Goal: Transaction & Acquisition: Complete application form

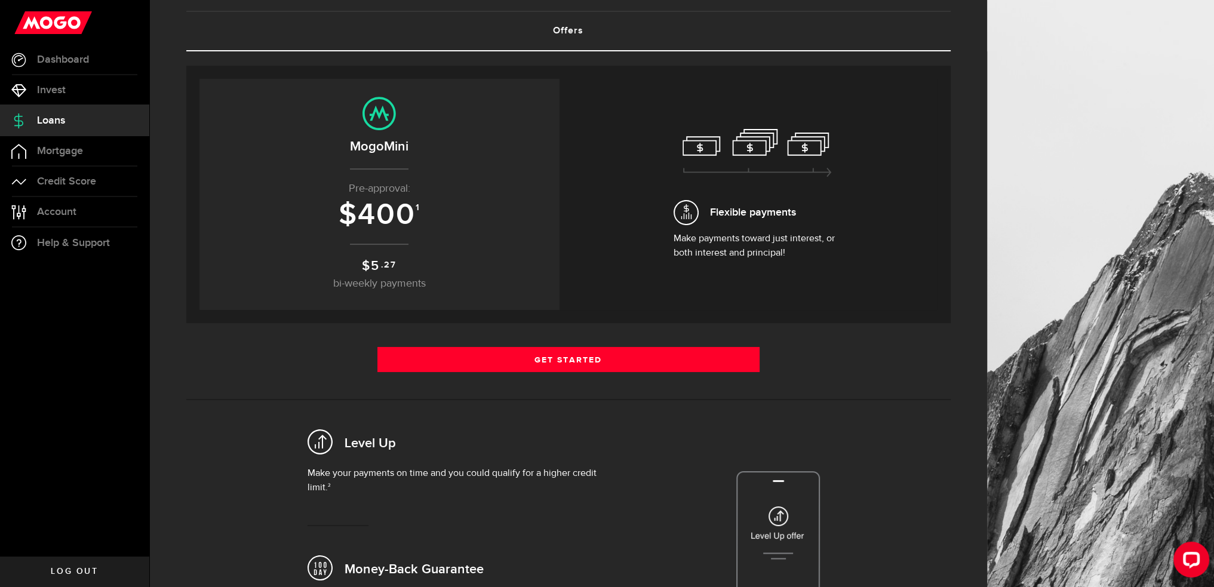
scroll to position [47, 0]
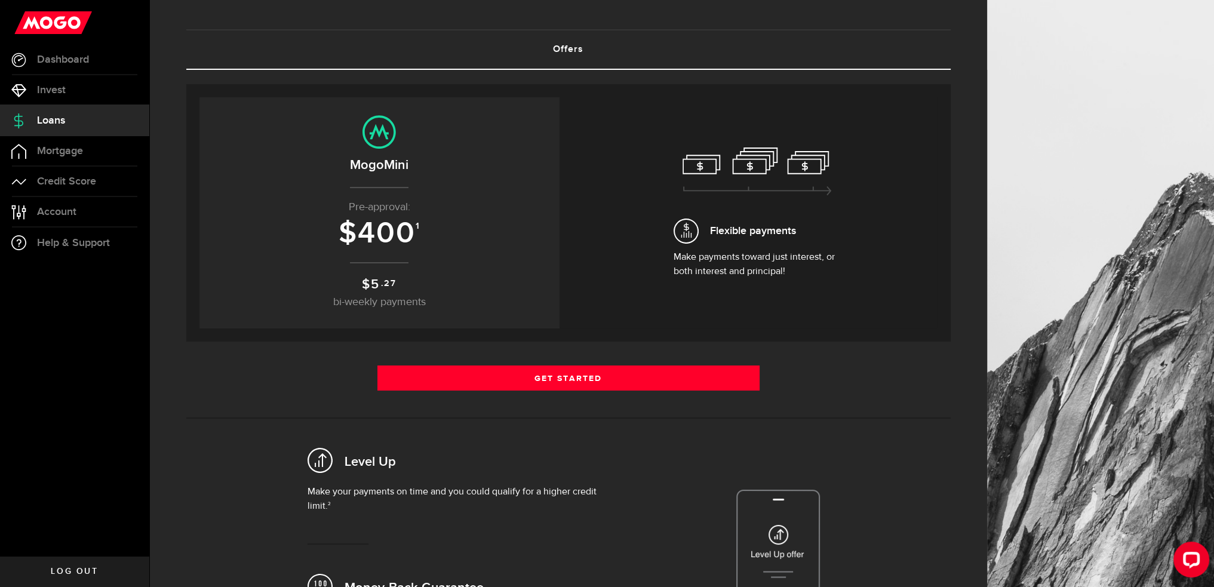
click at [680, 164] on div "Flexible payments Make payments toward just interest, or both interest and prin…" at bounding box center [757, 212] width 167 height 131
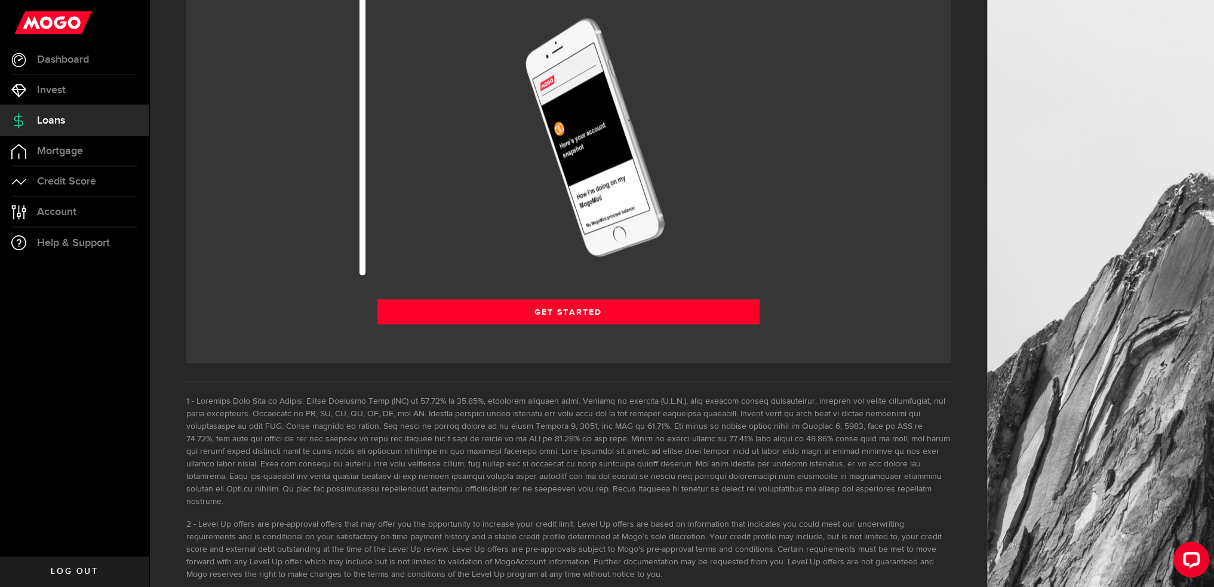
scroll to position [1480, 0]
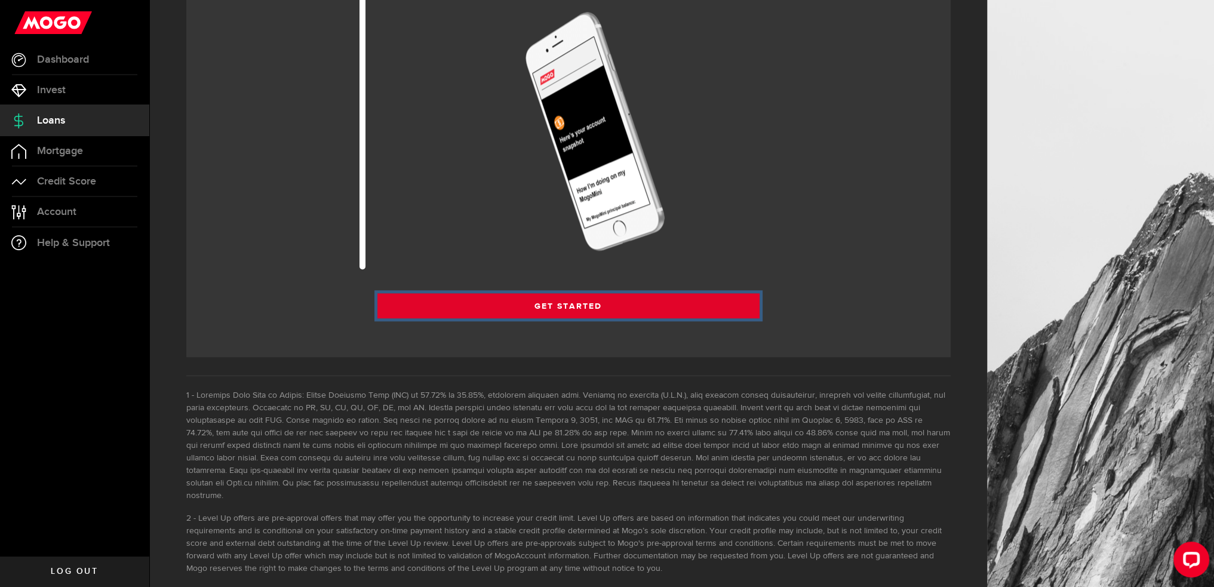
click at [561, 304] on link "Get Started" at bounding box center [568, 305] width 382 height 25
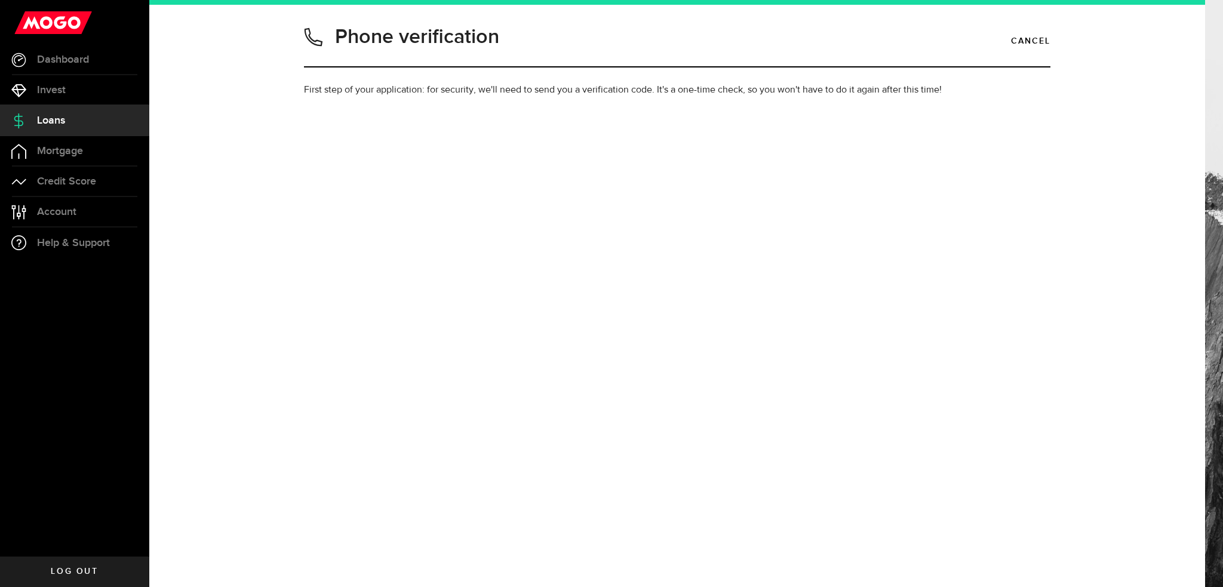
type input "2369691687"
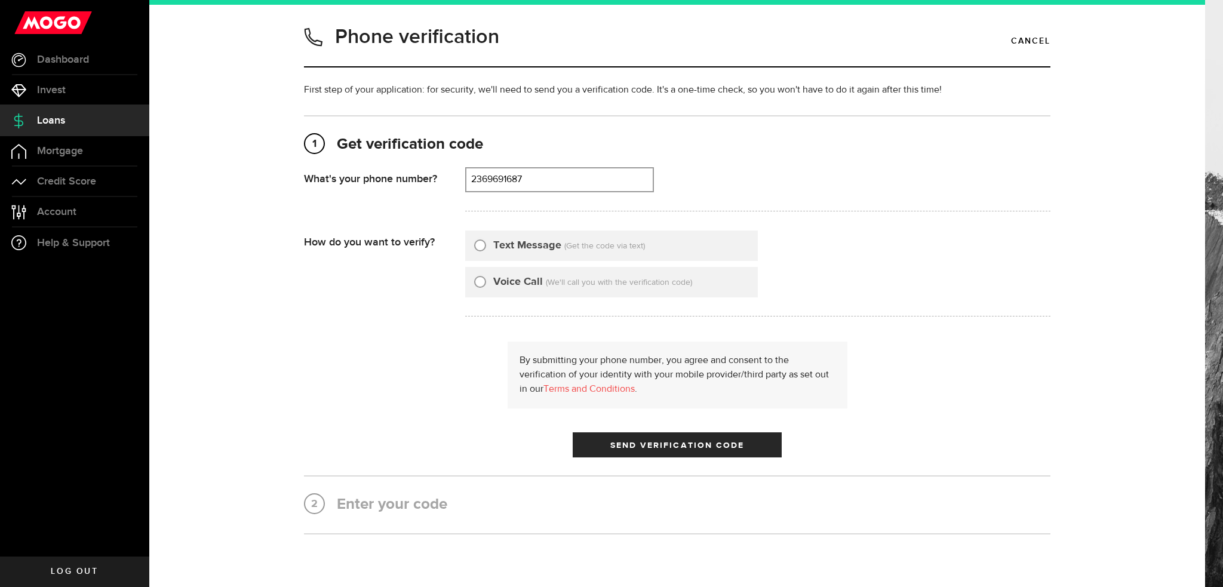
click at [481, 245] on div "Text Message" at bounding box center [517, 246] width 87 height 16
click at [478, 245] on input "Text Message" at bounding box center [480, 244] width 12 height 12
radio input "true"
click at [729, 437] on button "Send Verification Code" at bounding box center [677, 444] width 209 height 25
click at [478, 506] on h2 "2 Enter your code" at bounding box center [677, 504] width 746 height 21
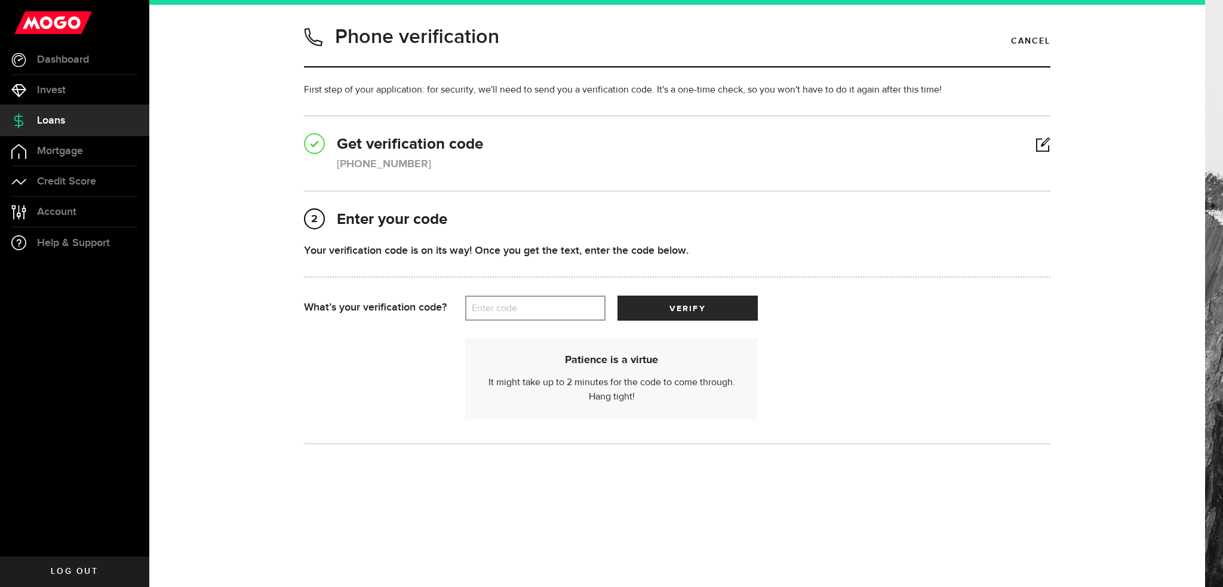
click at [521, 308] on label "Enter code" at bounding box center [535, 308] width 140 height 24
click at [521, 308] on input "Enter code" at bounding box center [535, 308] width 140 height 25
type input "18628"
click at [694, 309] on span "submit" at bounding box center [688, 311] width 18 height 18
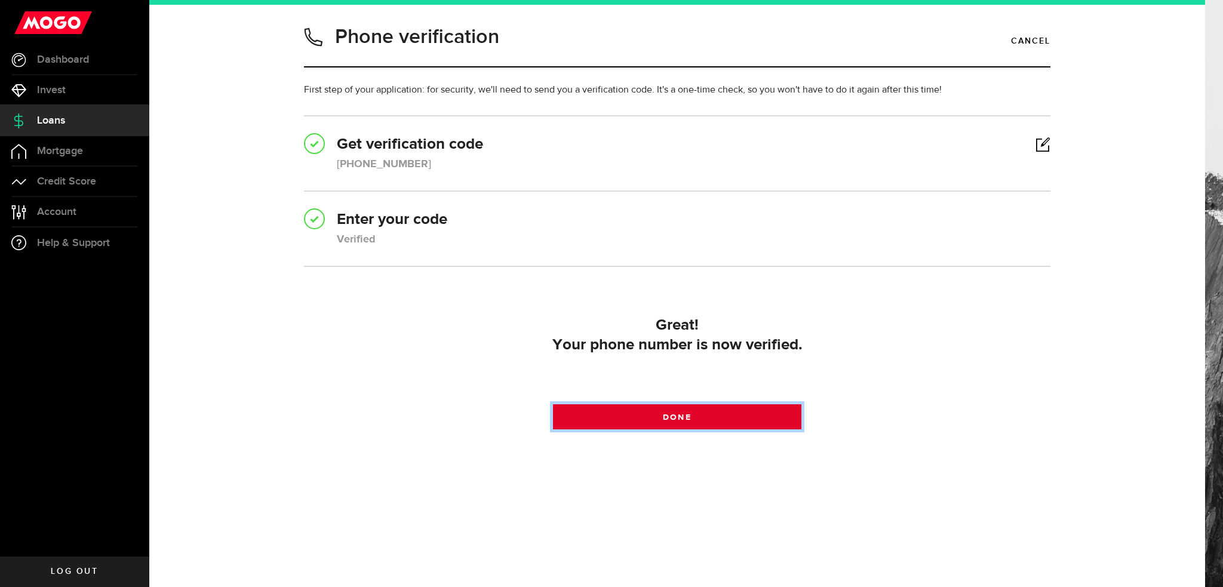
click at [691, 414] on span "Done" at bounding box center [677, 417] width 28 height 8
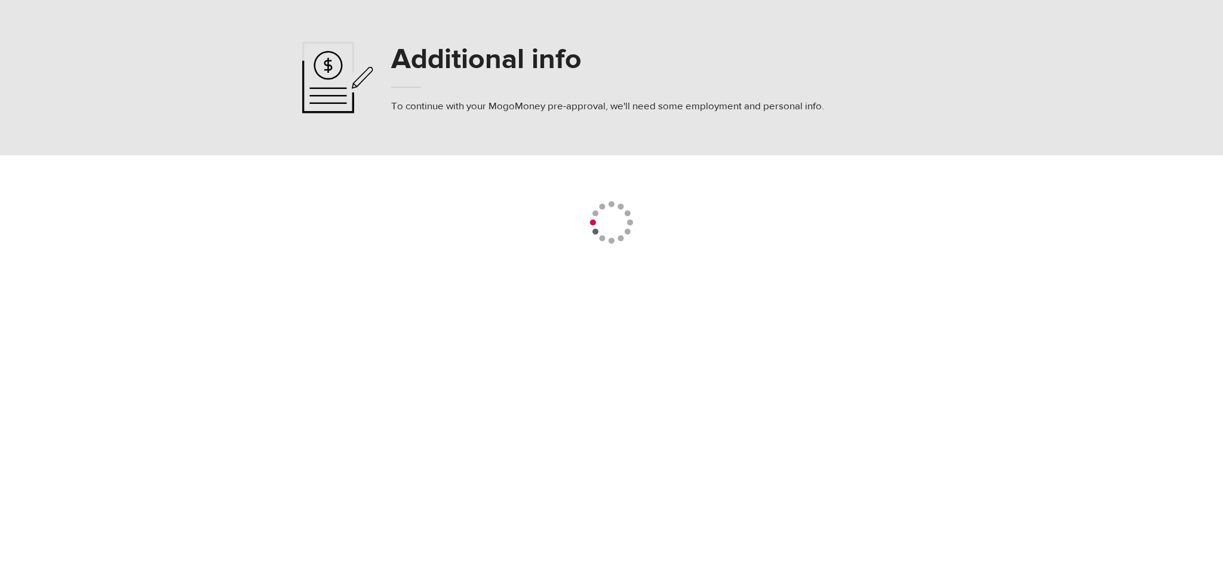
select select
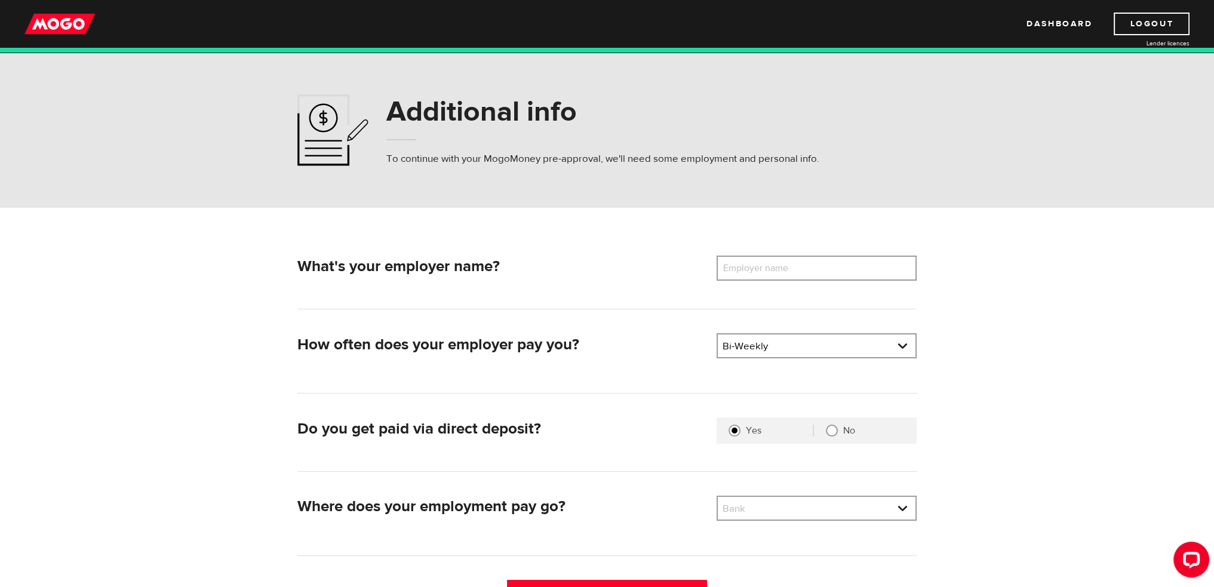
click at [748, 269] on label "Employer name" at bounding box center [765, 268] width 96 height 25
click at [748, 269] on input "Employer name" at bounding box center [817, 268] width 200 height 25
type input "g"
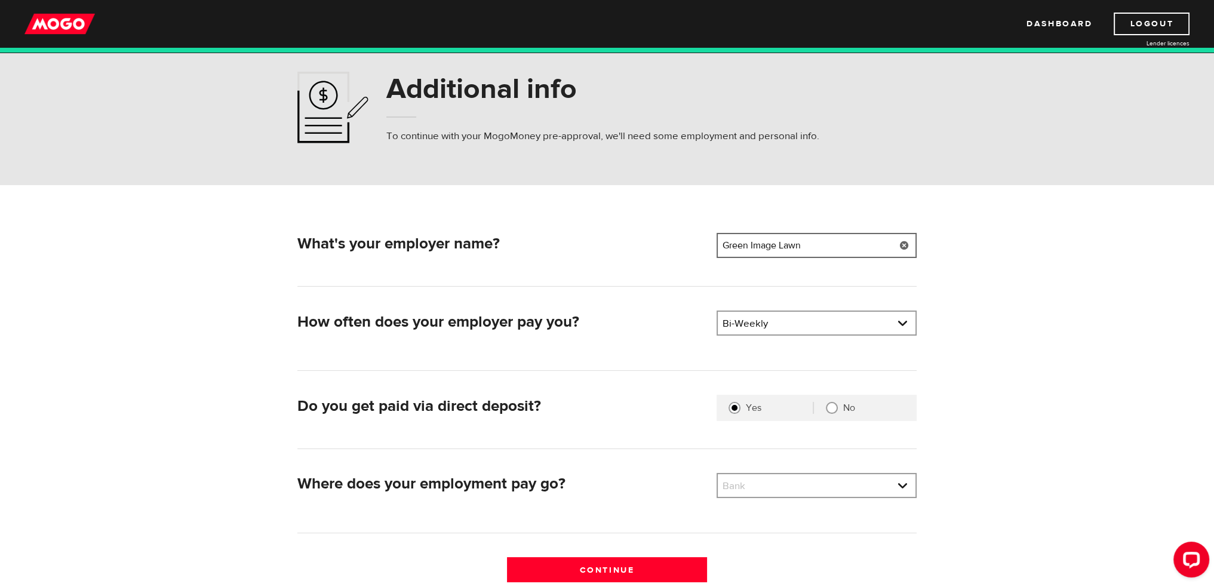
scroll to position [119, 0]
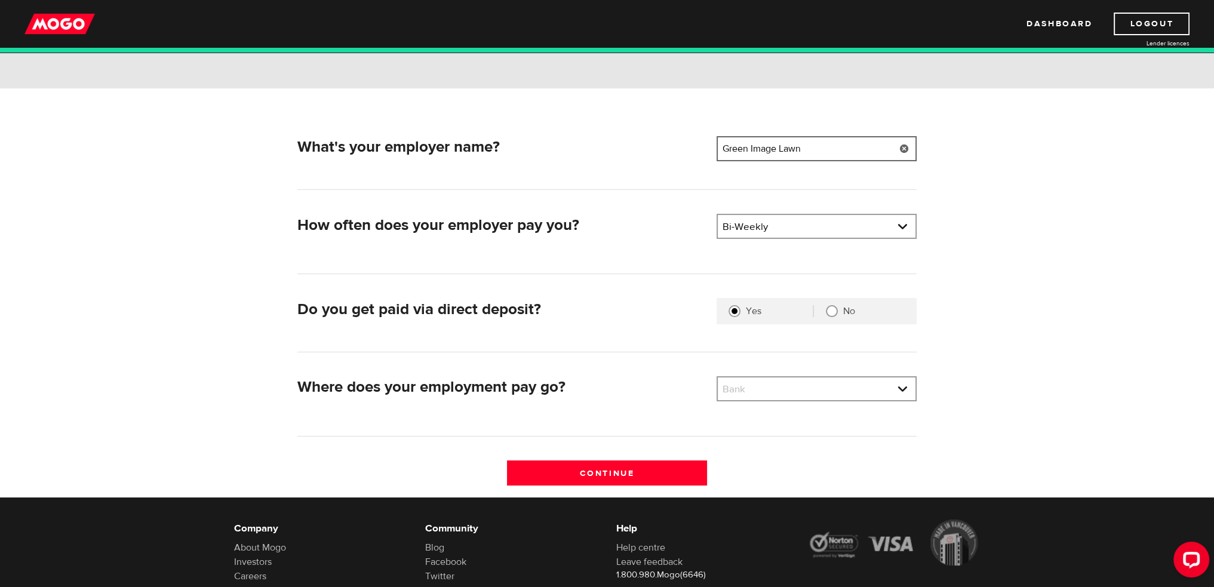
type input "Green Image Lawn"
click at [760, 401] on div "Bank Bank BMO / Bank of Montreal CIBC / Canadian Imperial Bank of Commerce CWB …" at bounding box center [817, 388] width 200 height 25
click at [761, 395] on link at bounding box center [817, 388] width 198 height 23
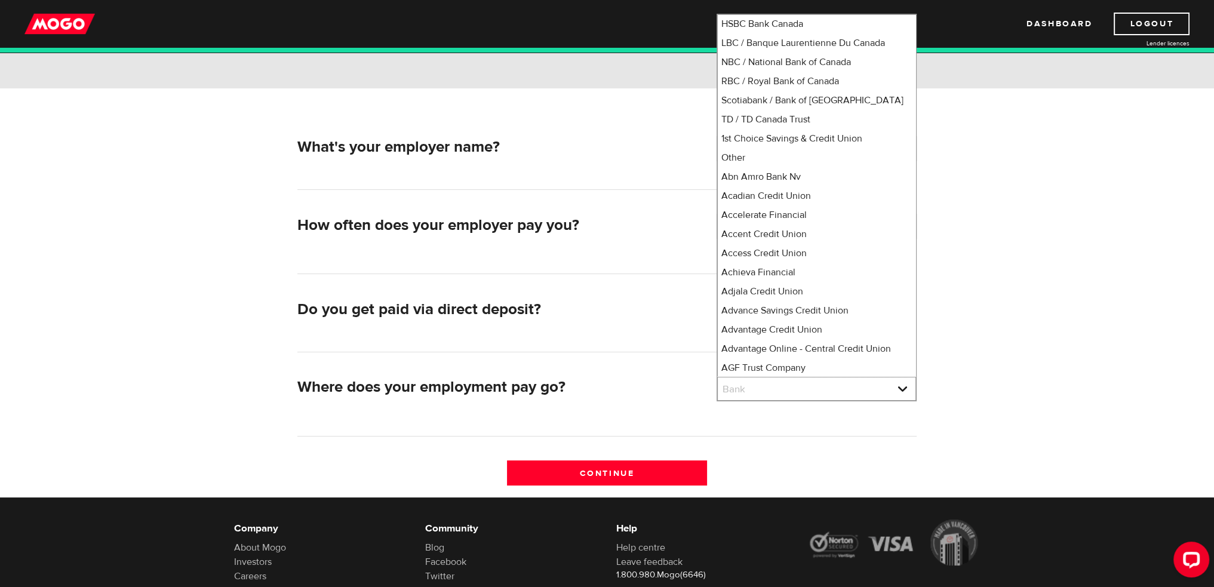
scroll to position [0, 0]
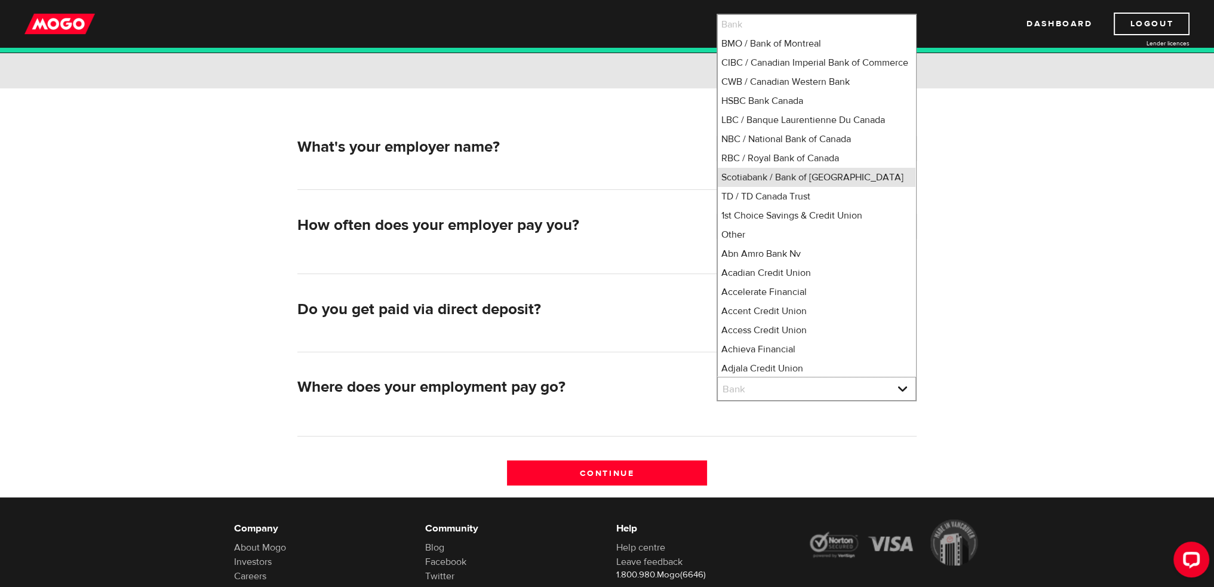
click at [807, 187] on li "Scotiabank / Bank of Nova Scotia" at bounding box center [817, 177] width 198 height 19
select select "2"
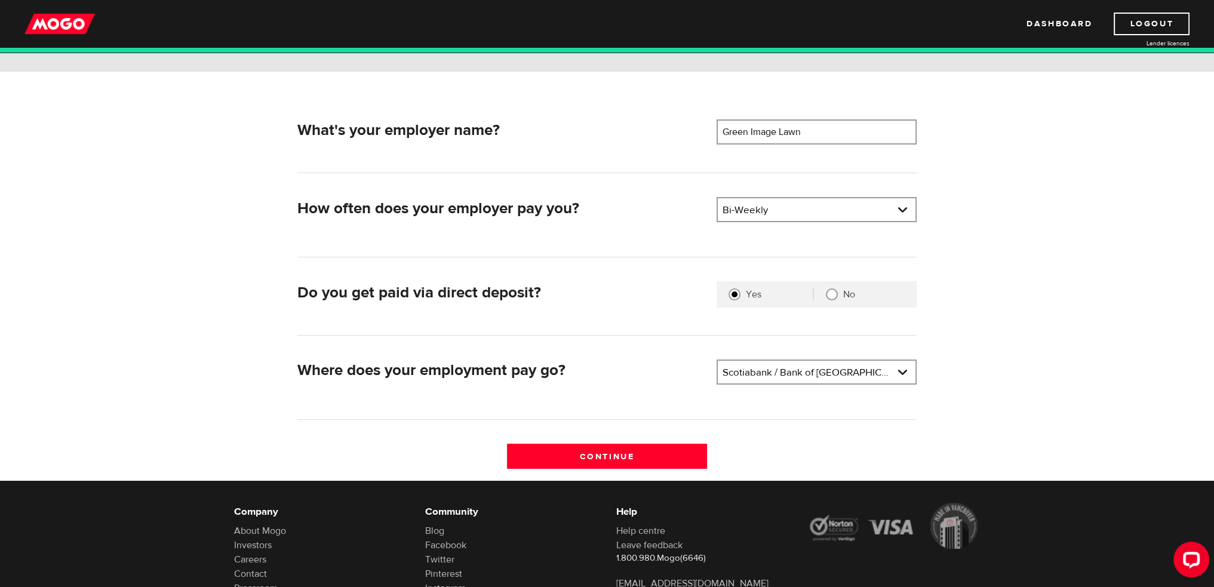
scroll to position [179, 0]
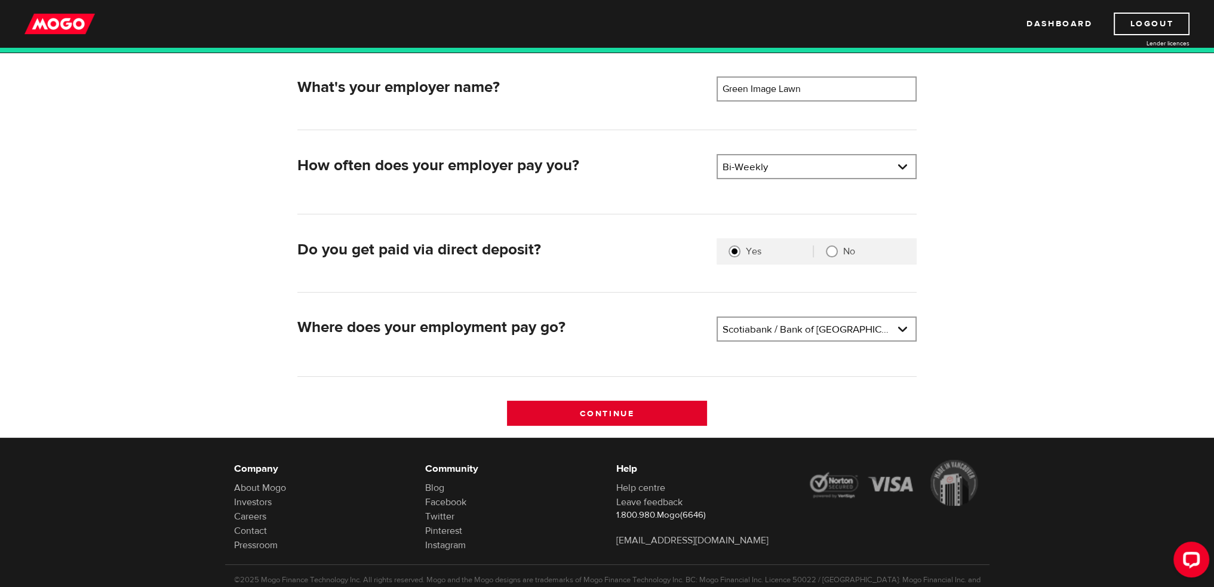
click at [622, 421] on input "Continue" at bounding box center [607, 413] width 200 height 25
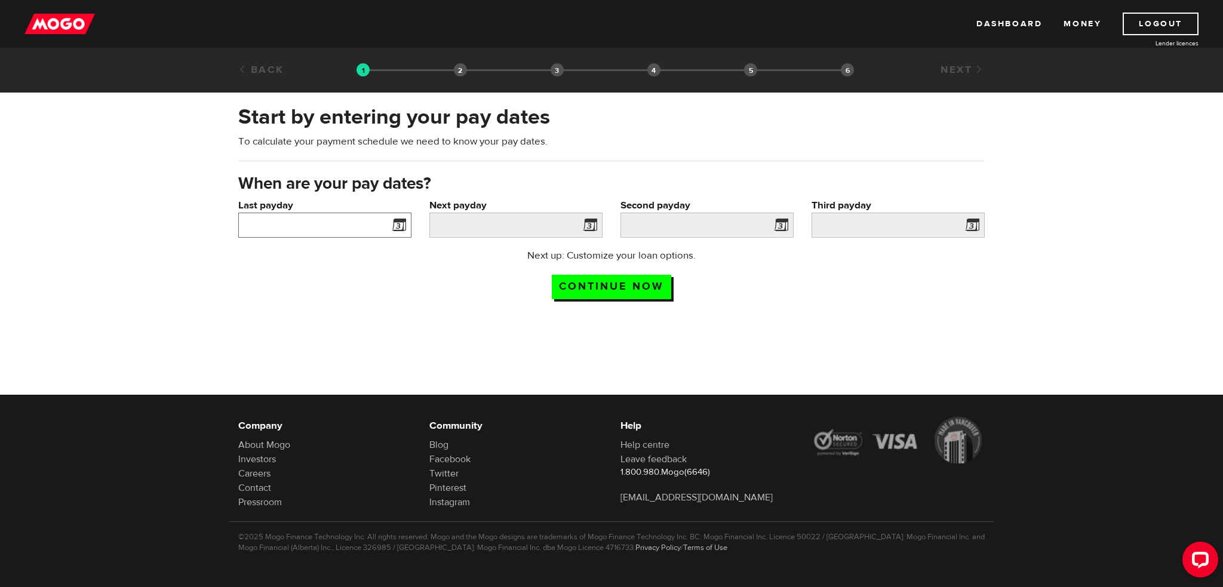
click at [361, 226] on input "Last payday" at bounding box center [324, 225] width 173 height 25
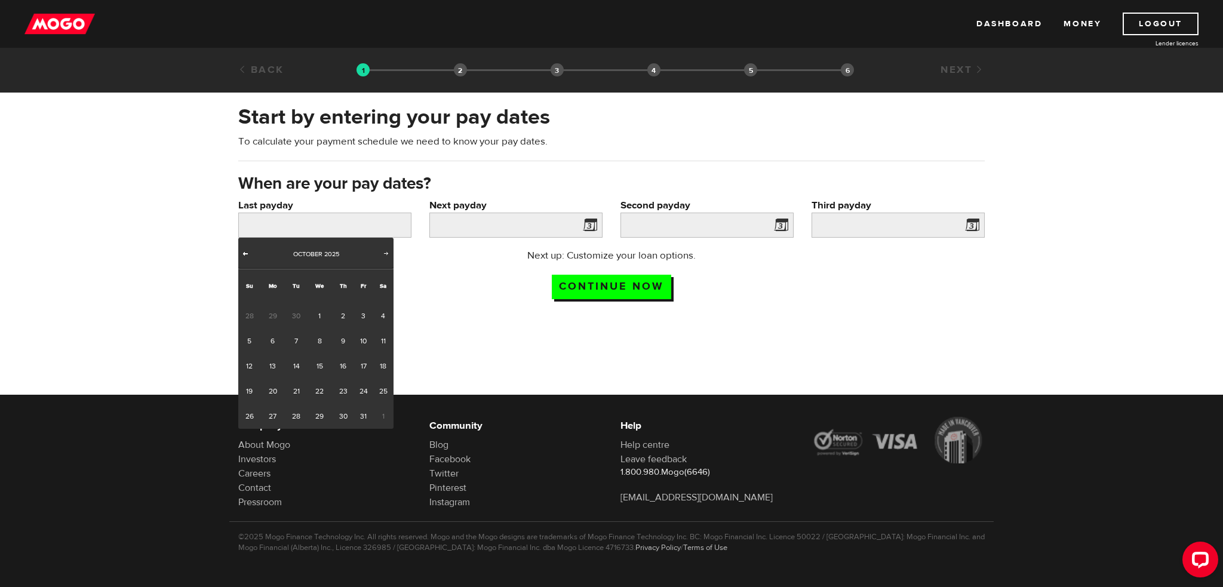
click at [242, 251] on span "Prev" at bounding box center [246, 253] width 10 height 10
click at [361, 392] on link "26" at bounding box center [363, 391] width 19 height 25
type input "[DATE]"
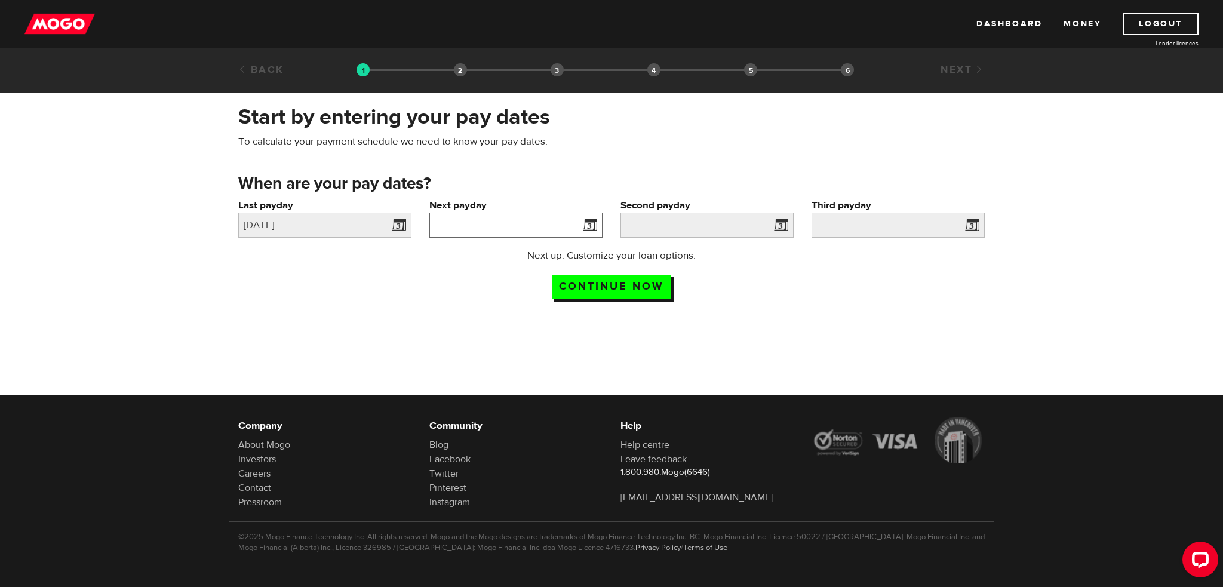
click at [472, 228] on input "Next payday" at bounding box center [515, 225] width 173 height 25
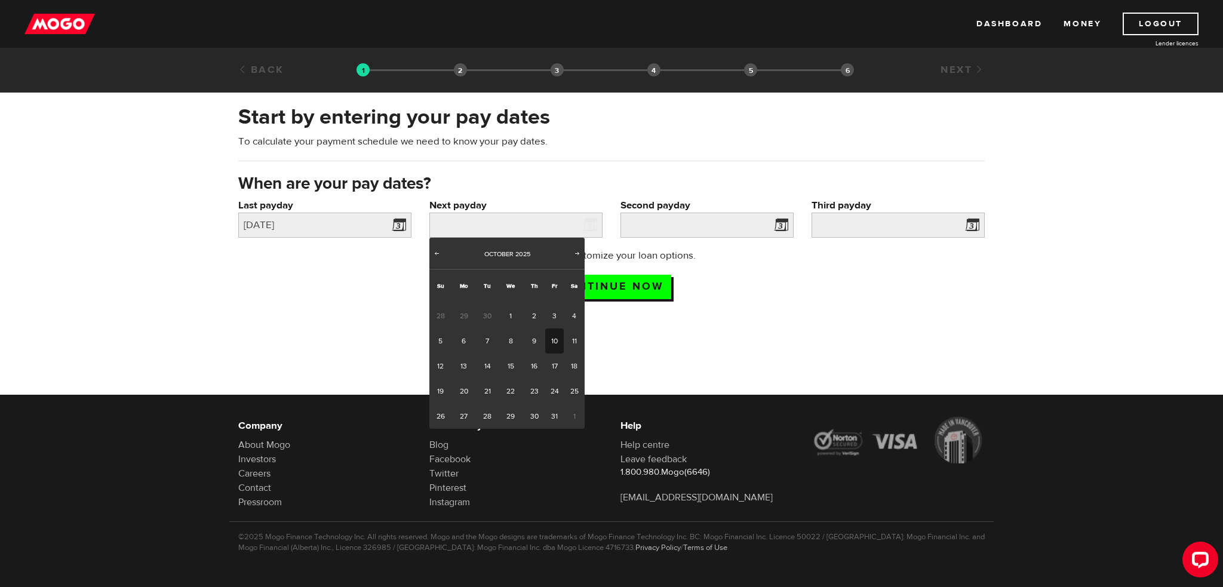
click at [559, 339] on link "10" at bounding box center [554, 340] width 19 height 25
type input "2025/10/10"
type input "2025/10/24"
type input "2025/11/7"
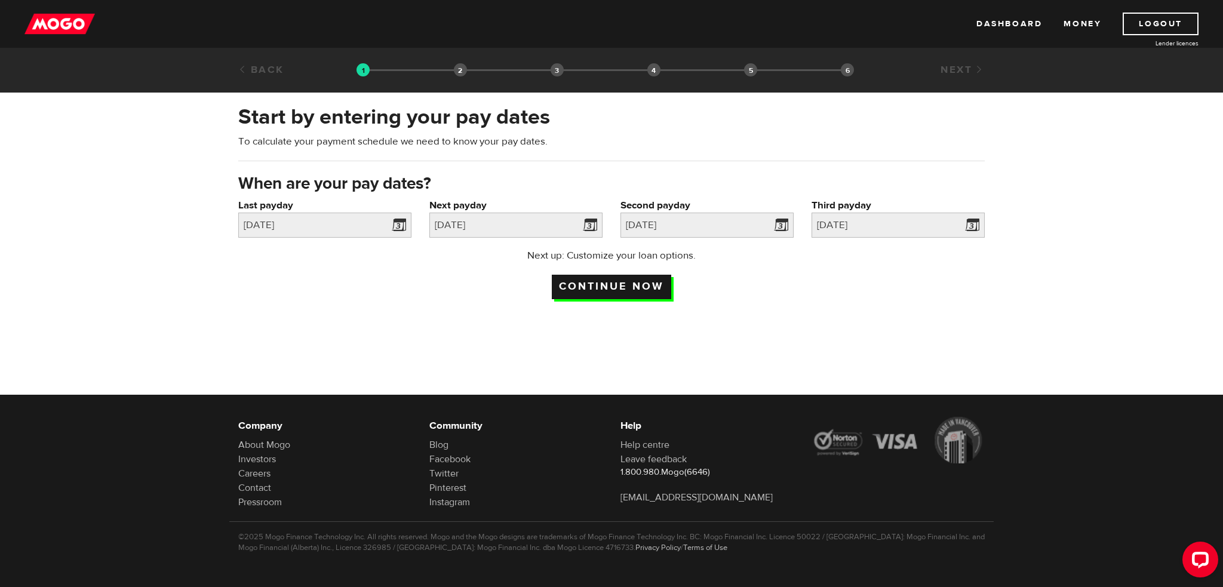
click at [606, 293] on input "Continue now" at bounding box center [611, 287] width 119 height 24
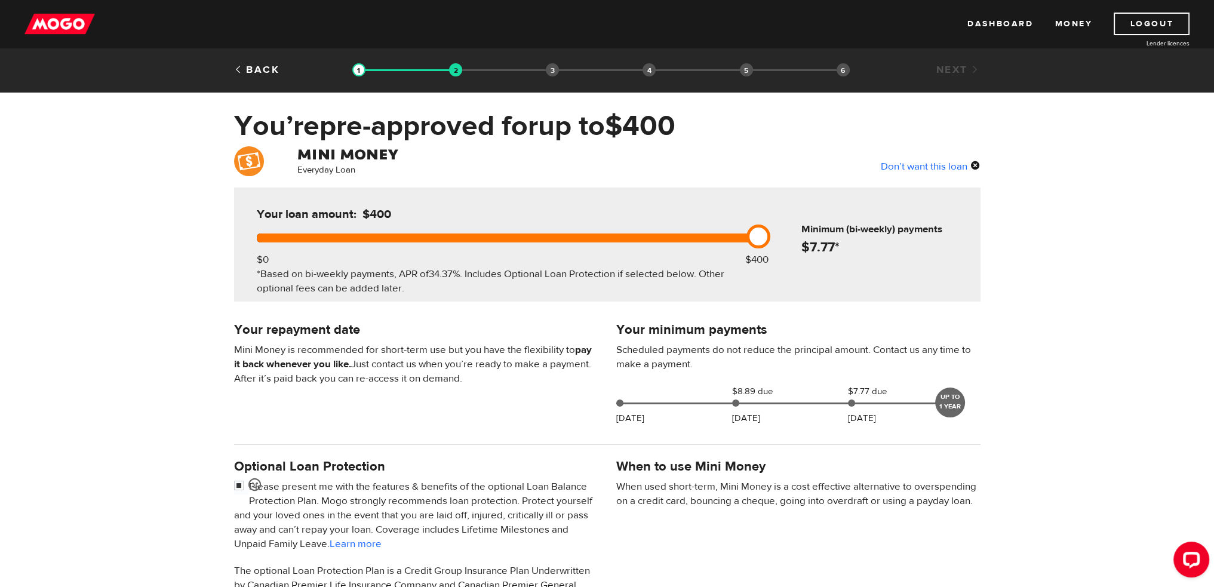
drag, startPoint x: 757, startPoint y: 236, endPoint x: 782, endPoint y: 241, distance: 24.9
click at [782, 241] on div "Your loan amount: $400 $0 $400 *Based on bi-weekly payments, APR of 34.37% . In…" at bounding box center [607, 245] width 746 height 114
drag, startPoint x: 763, startPoint y: 241, endPoint x: 528, endPoint y: 225, distance: 235.2
click at [524, 225] on div "Your loan amount: $200 $0 $400 *Based on bi-weekly payments, APR of 34.37% . In…" at bounding box center [505, 245] width 533 height 114
drag, startPoint x: 509, startPoint y: 240, endPoint x: 764, endPoint y: 251, distance: 255.2
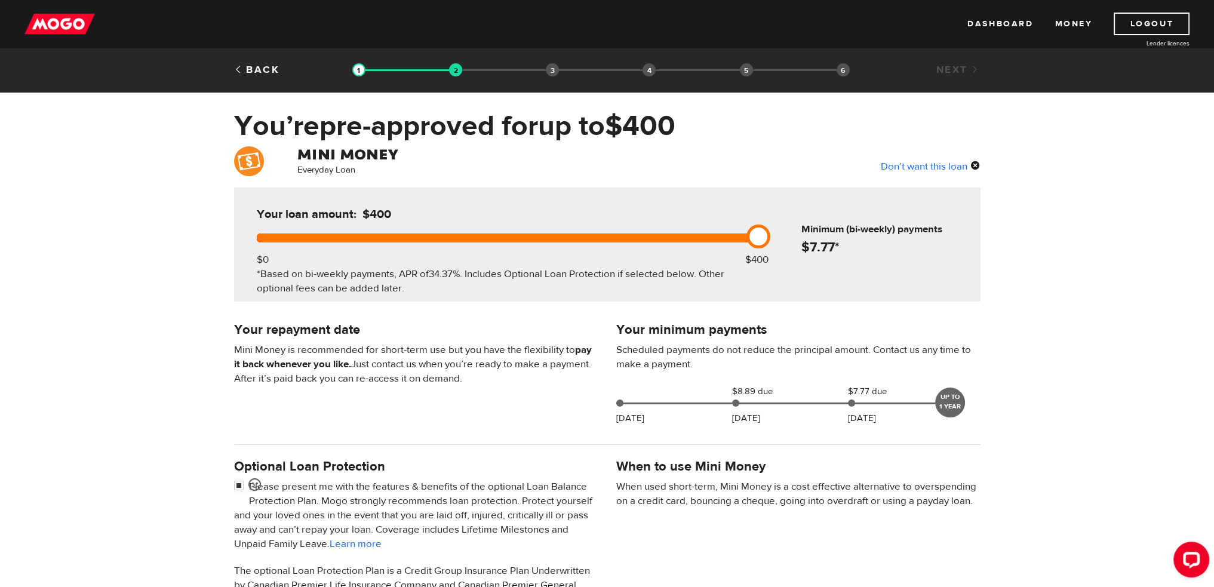
click at [764, 251] on div "Your loan amount: $400 $0 $400 *Based on bi-weekly payments, APR of 34.37% . In…" at bounding box center [505, 245] width 533 height 114
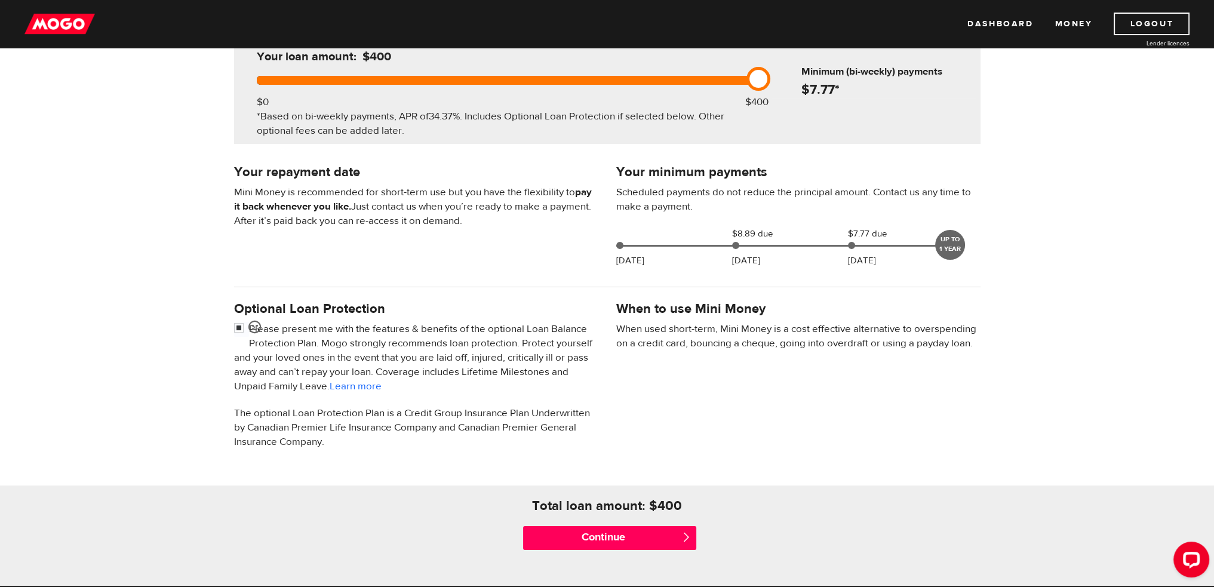
scroll to position [168, 0]
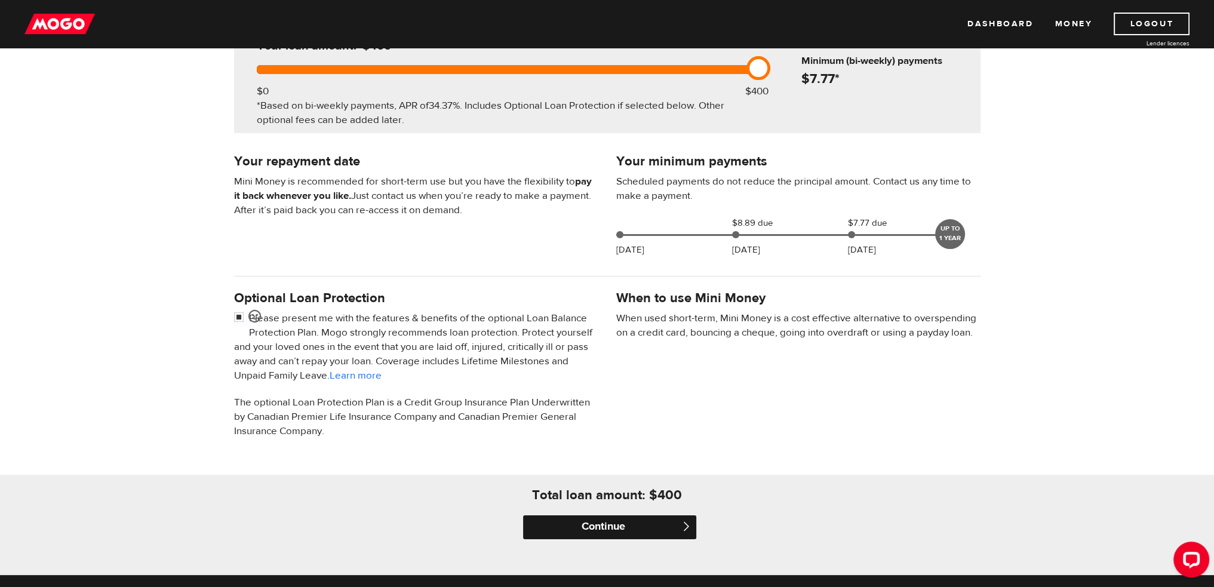
click at [645, 536] on input "Continue" at bounding box center [609, 527] width 173 height 24
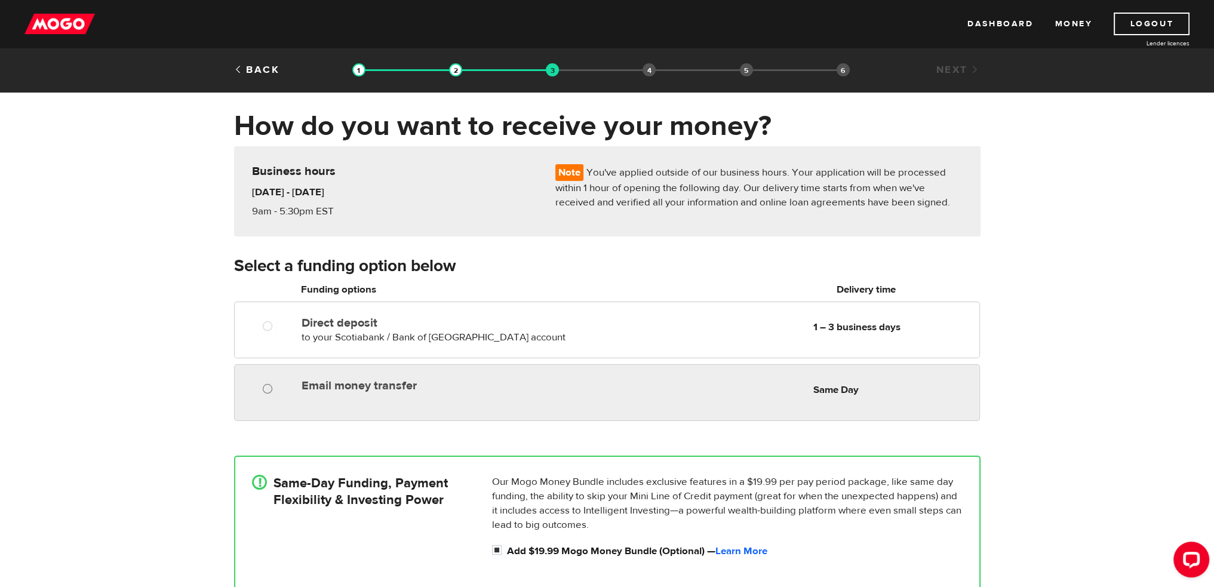
radio input "true"
click at [268, 391] on input "Email money transfer" at bounding box center [270, 390] width 15 height 15
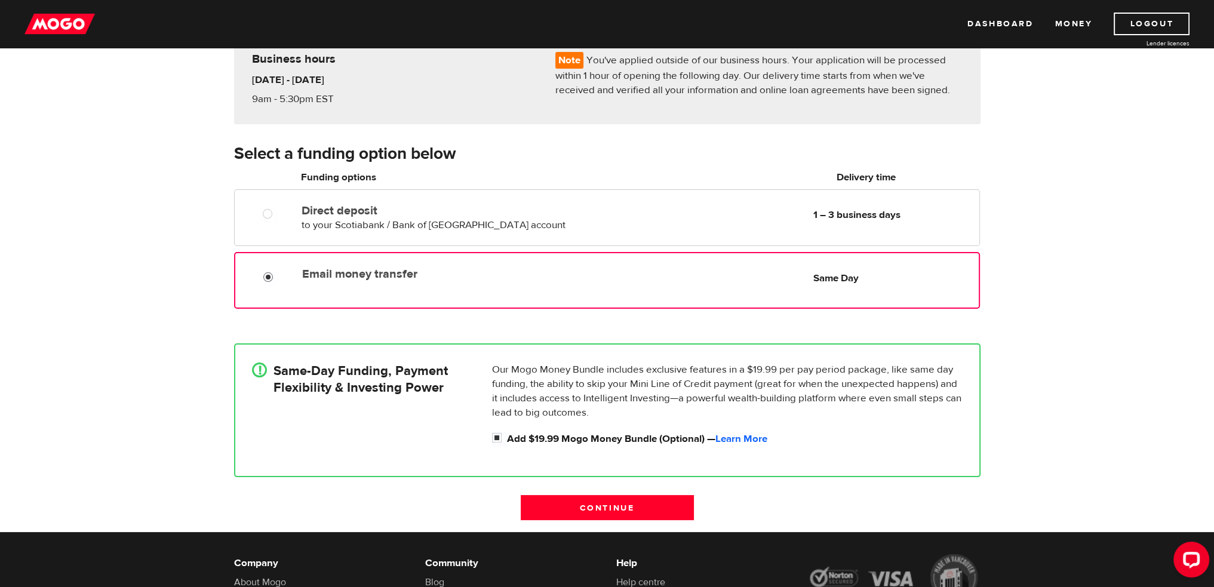
scroll to position [119, 0]
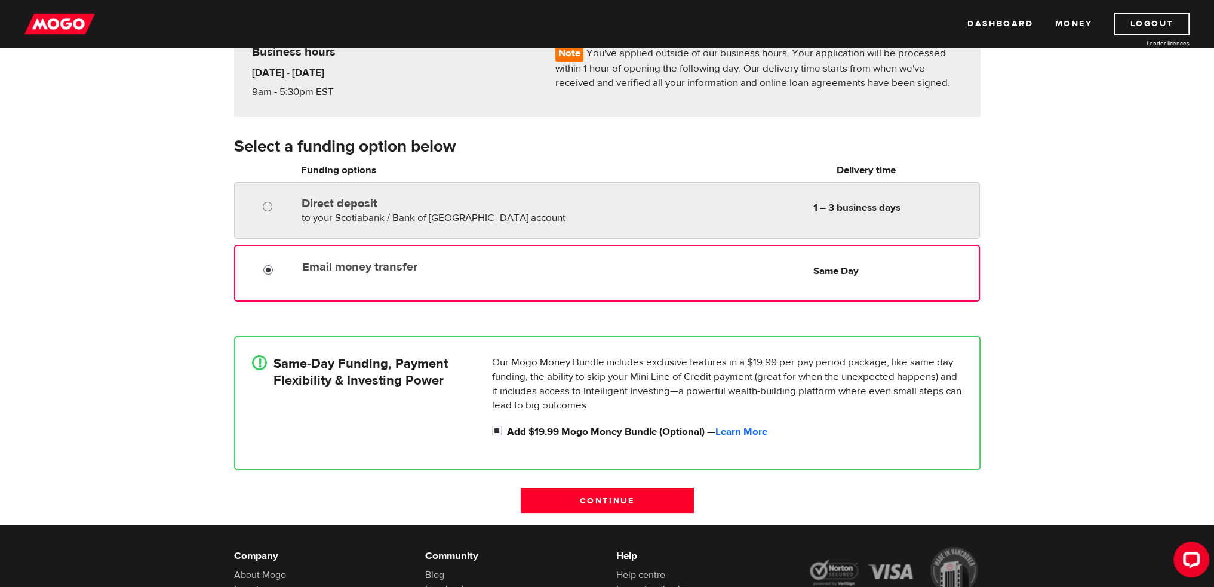
radio input "true"
click at [272, 205] on input "Direct deposit" at bounding box center [270, 208] width 15 height 15
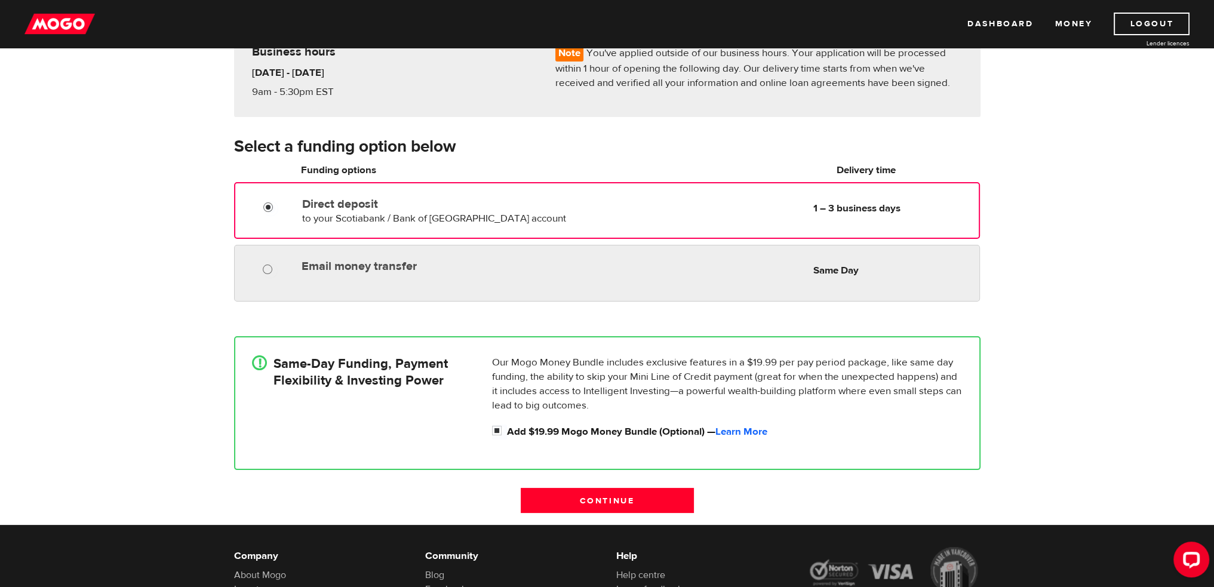
radio input "true"
click at [271, 270] on input "Email money transfer" at bounding box center [270, 270] width 15 height 15
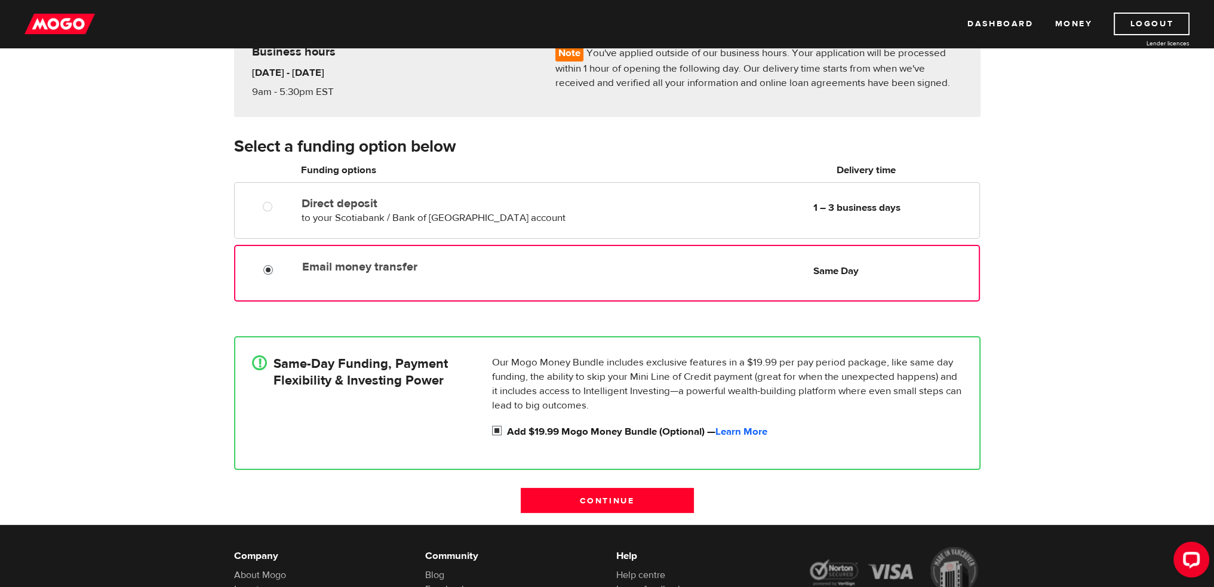
click at [500, 432] on input "Add $19.99 Mogo Money Bundle (Optional) — Learn More" at bounding box center [499, 432] width 15 height 15
checkbox input "false"
radio input "false"
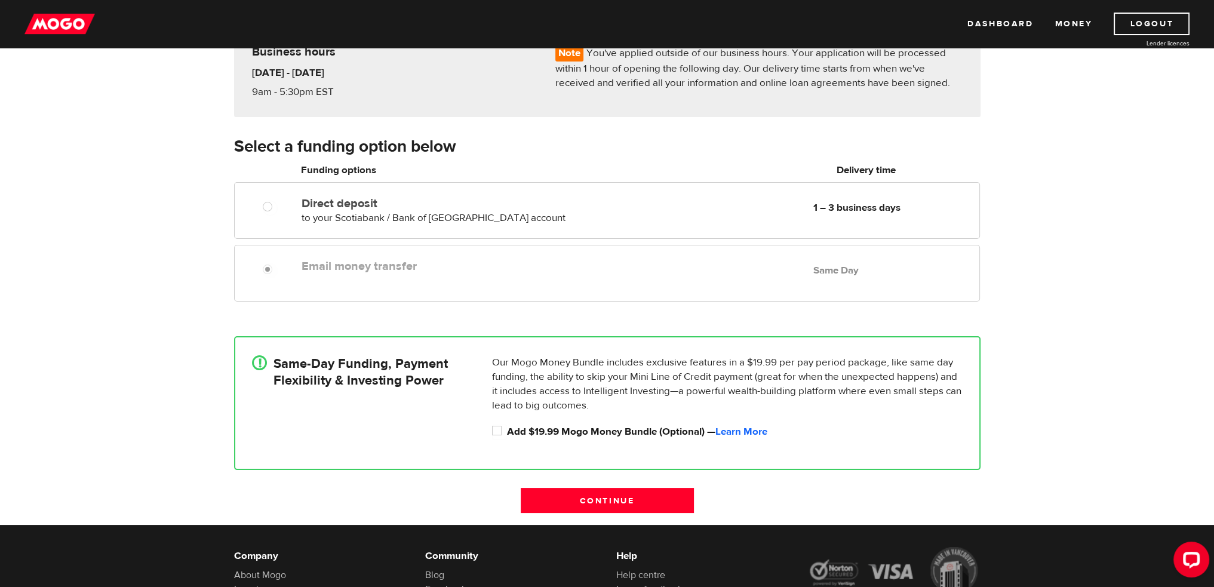
click at [311, 265] on label "Email money transfer" at bounding box center [439, 266] width 275 height 14
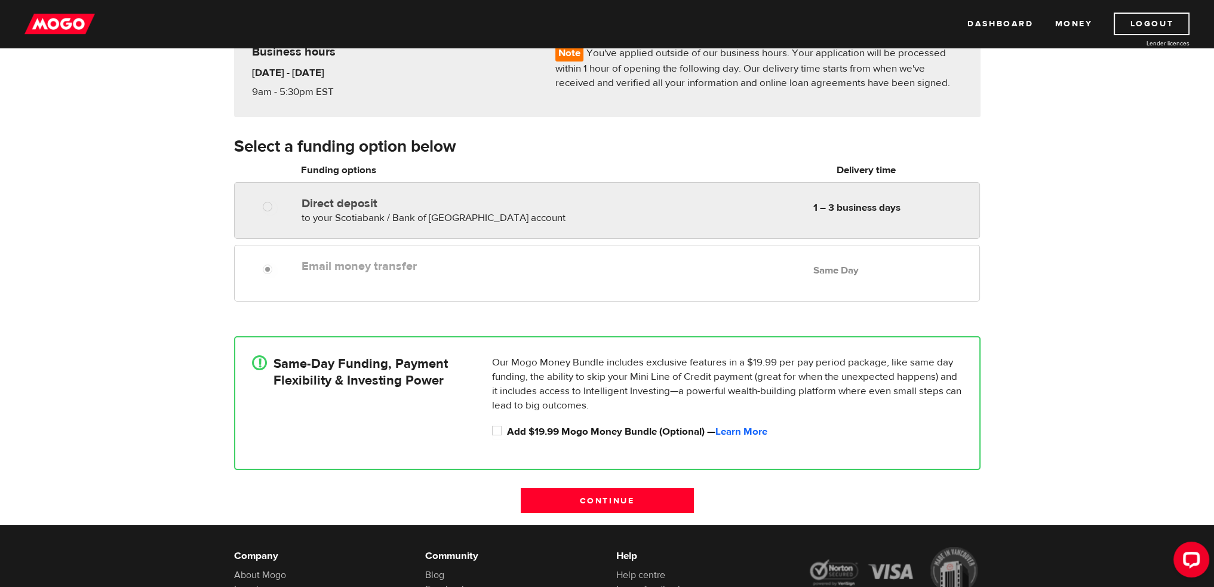
radio input "true"
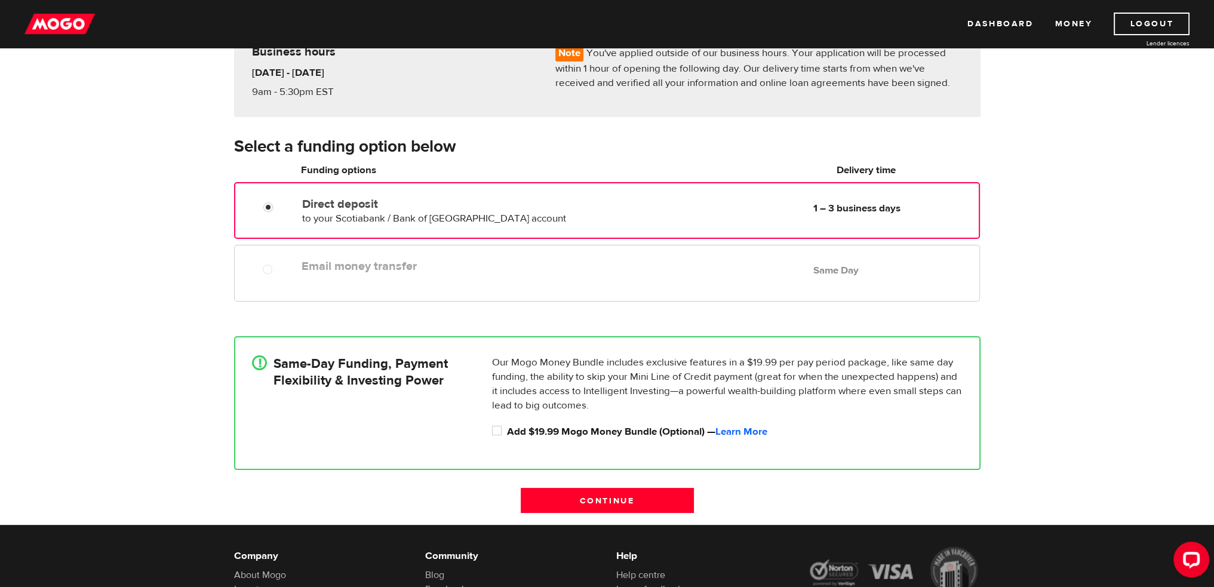
click at [268, 216] on div "Direct deposit to your Scotiabank / Bank of Nova Scotia account Delivery in 1 –…" at bounding box center [606, 208] width 743 height 33
click at [268, 210] on input "Direct deposit" at bounding box center [270, 208] width 15 height 15
click at [497, 428] on input "Add $19.99 Mogo Money Bundle (Optional) — Learn More" at bounding box center [499, 432] width 15 height 15
checkbox input "true"
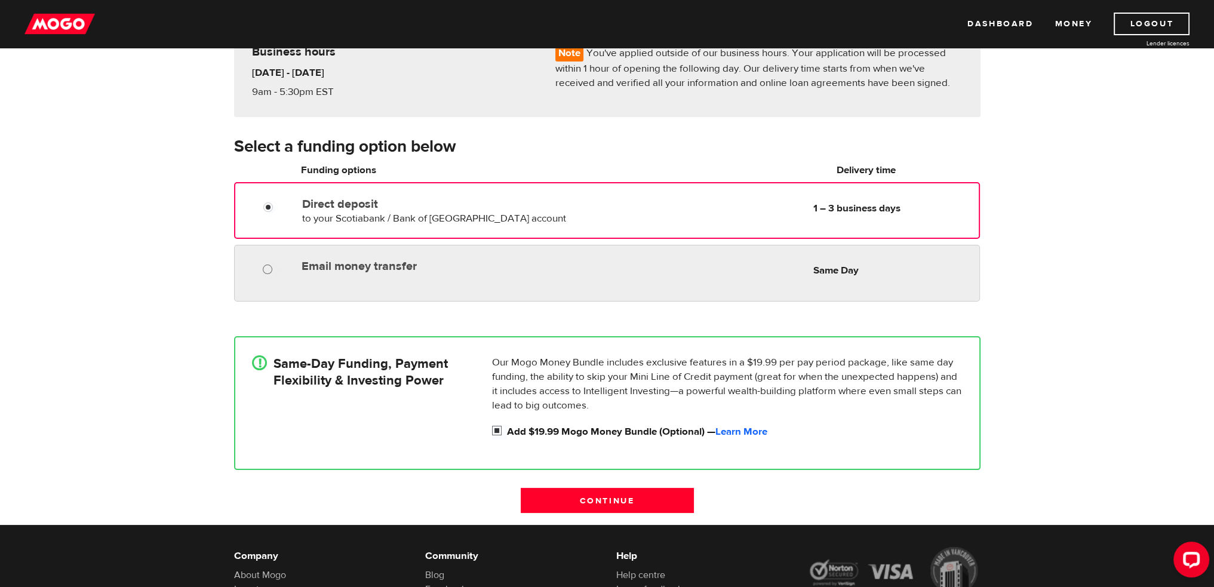
radio input "true"
click at [263, 269] on input "Email money transfer" at bounding box center [270, 270] width 15 height 15
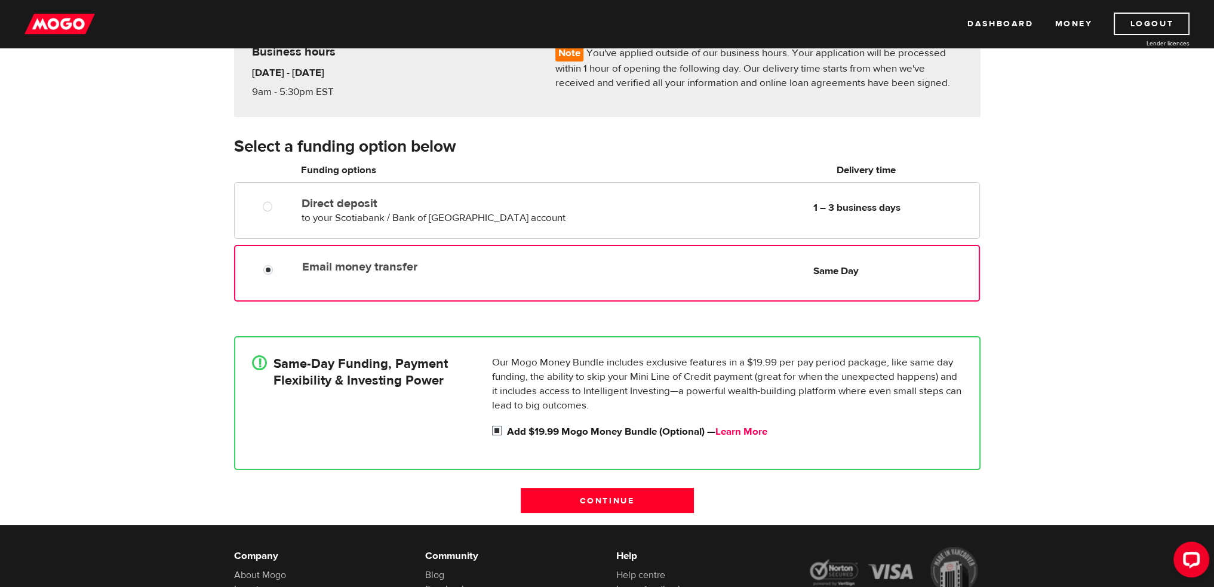
click at [750, 428] on link "Learn More" at bounding box center [741, 431] width 52 height 13
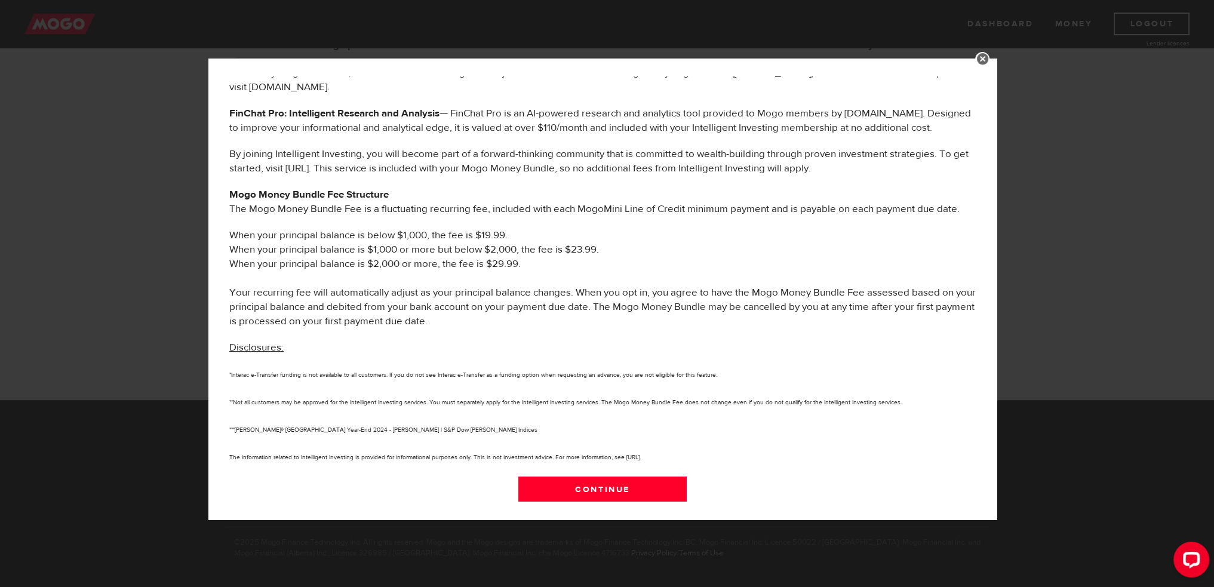
scroll to position [248, 0]
click at [645, 486] on link "Continue" at bounding box center [602, 489] width 169 height 25
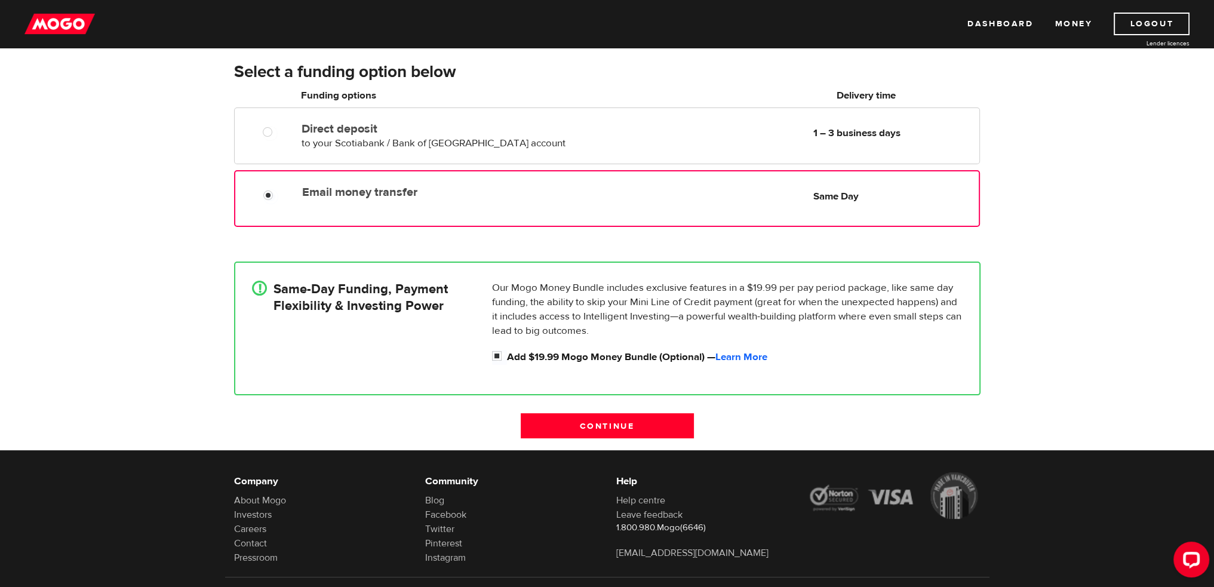
scroll to position [189, 0]
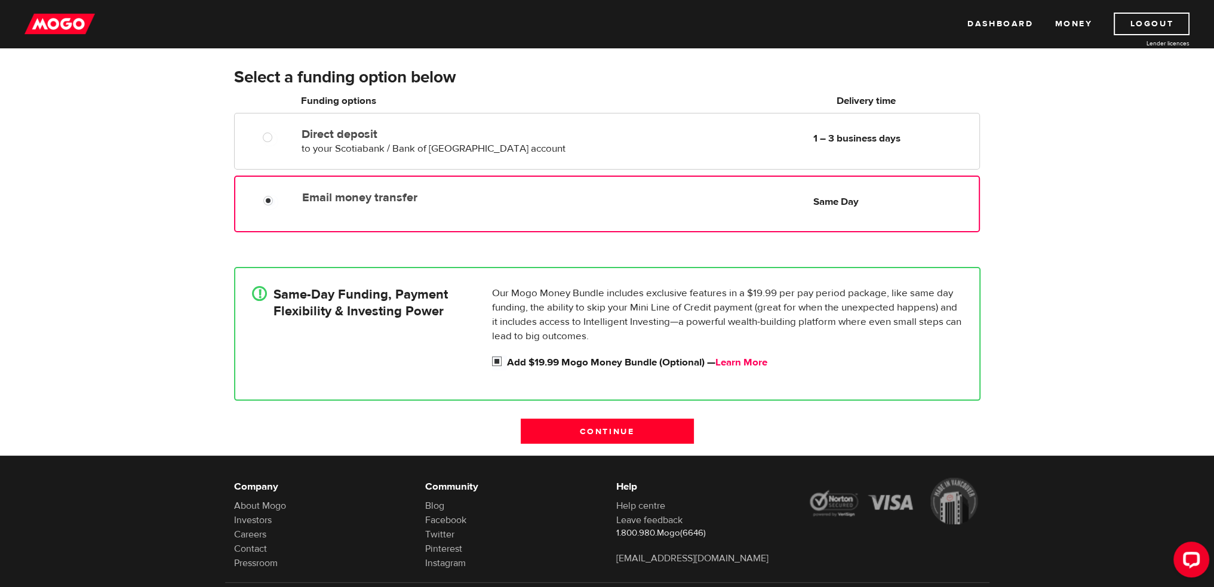
click at [746, 362] on link "Learn More" at bounding box center [741, 362] width 52 height 13
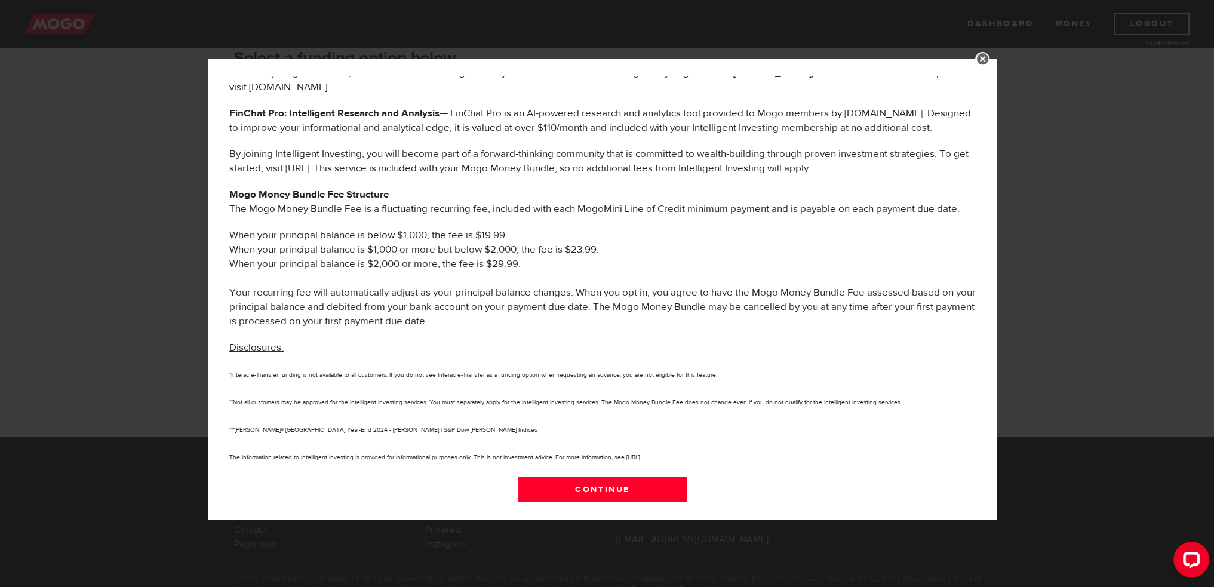
scroll to position [248, 0]
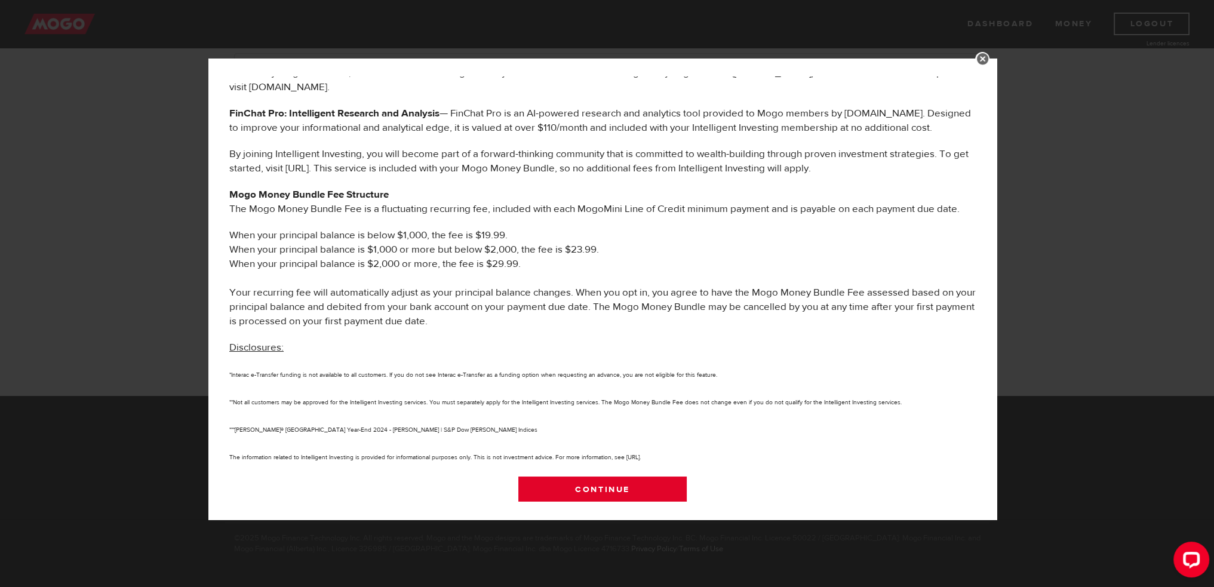
click at [626, 488] on link "Continue" at bounding box center [602, 489] width 169 height 25
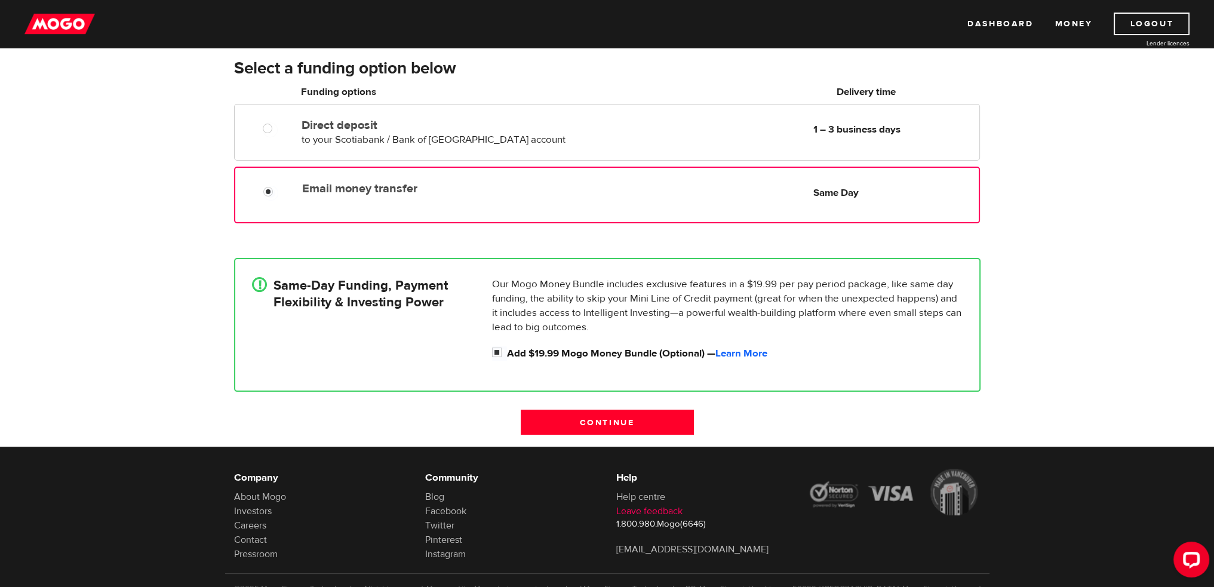
scroll to position [189, 0]
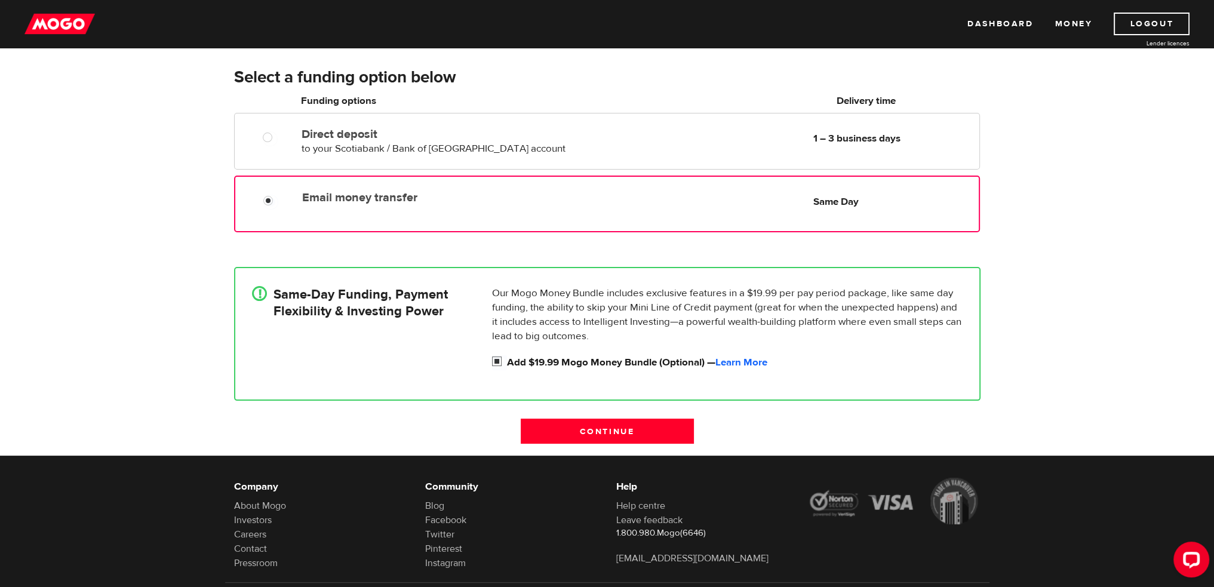
click at [498, 361] on input "Add $19.99 Mogo Money Bundle (Optional) — Learn More" at bounding box center [499, 362] width 15 height 15
checkbox input "false"
radio input "false"
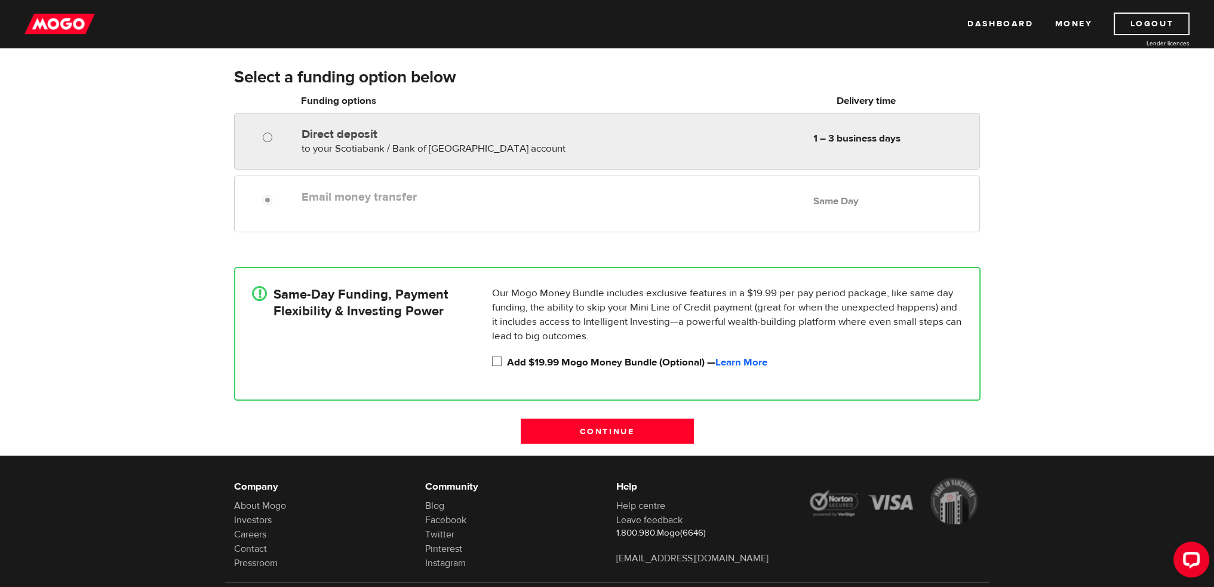
radio input "true"
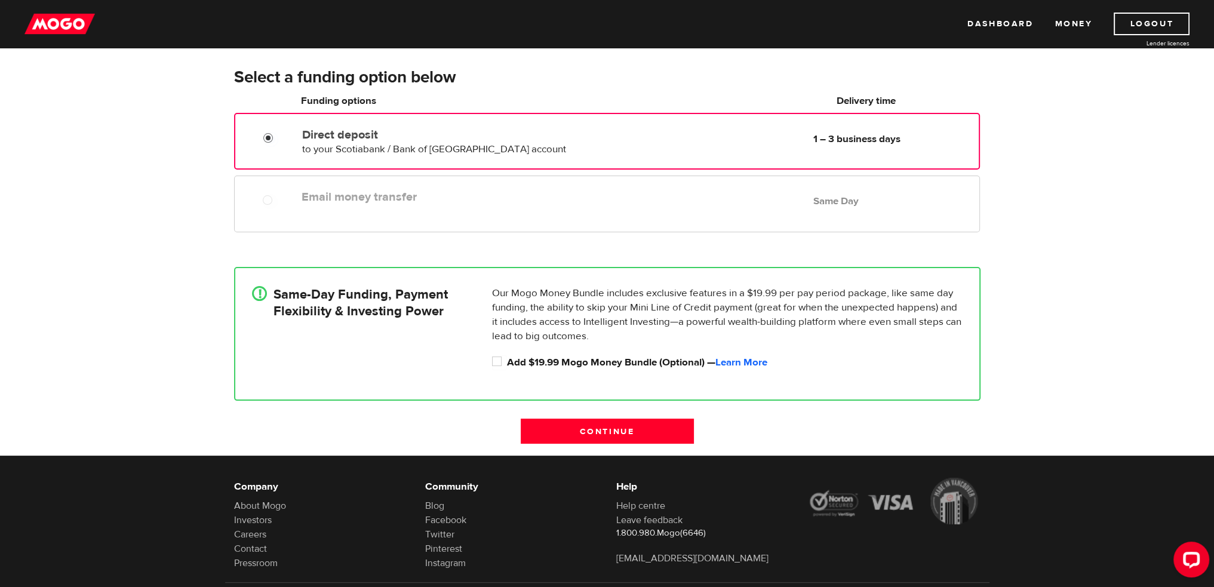
click at [265, 139] on input "Direct deposit" at bounding box center [270, 139] width 15 height 15
click at [266, 138] on input "Direct deposit" at bounding box center [270, 139] width 15 height 15
click at [639, 434] on input "Continue" at bounding box center [607, 431] width 173 height 25
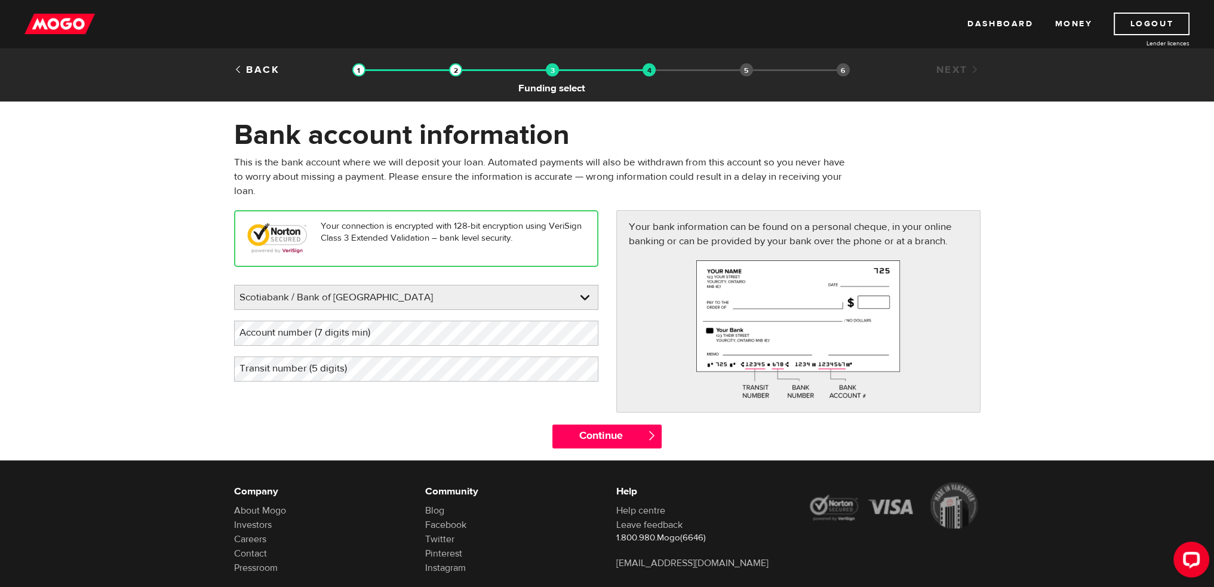
click at [554, 69] on img at bounding box center [552, 69] width 13 height 13
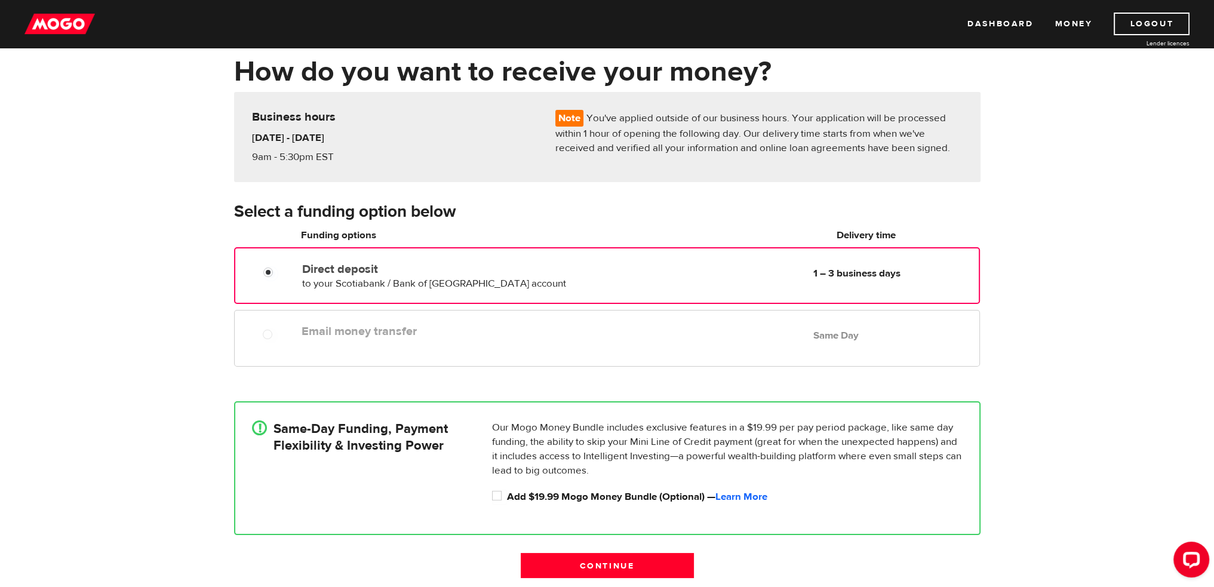
scroll to position [60, 0]
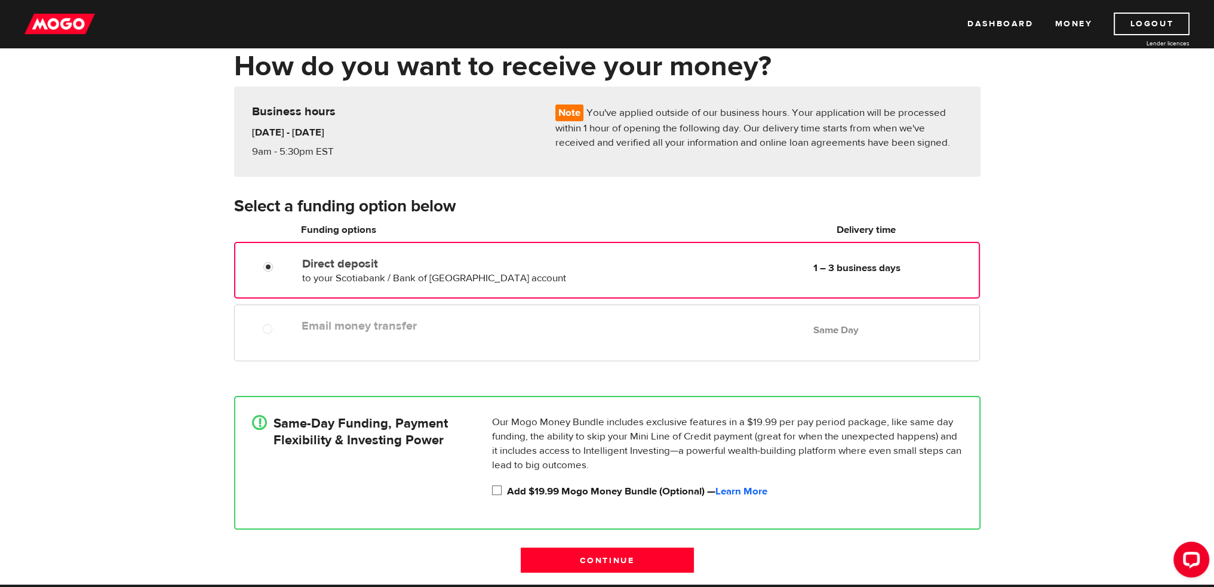
click at [496, 490] on input "Add $19.99 Mogo Money Bundle (Optional) — Learn More" at bounding box center [499, 491] width 15 height 15
checkbox input "true"
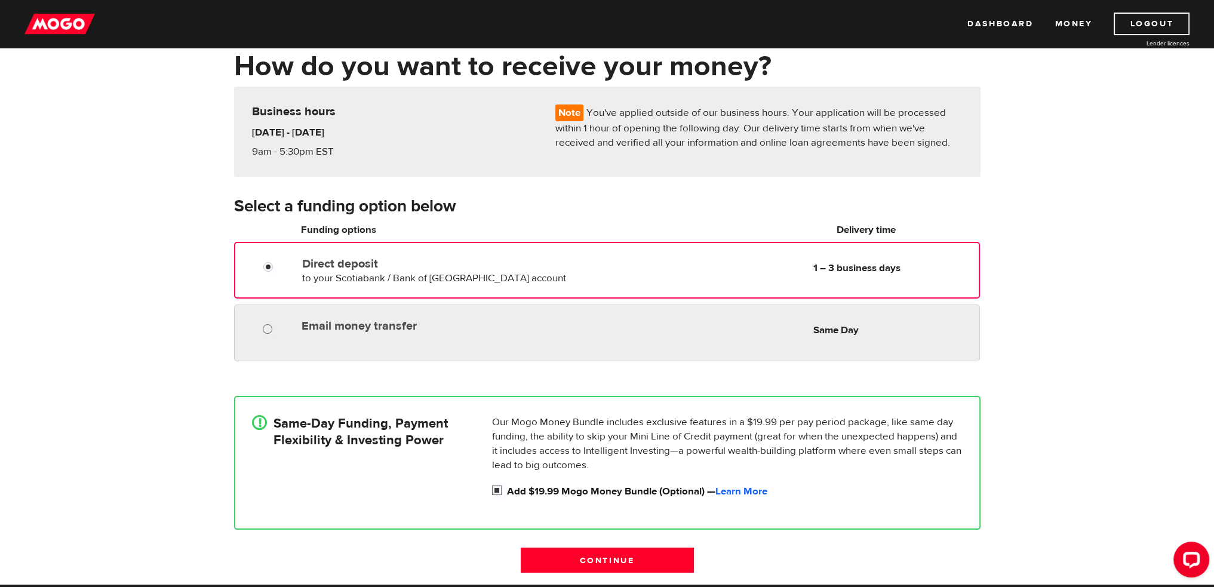
radio input "true"
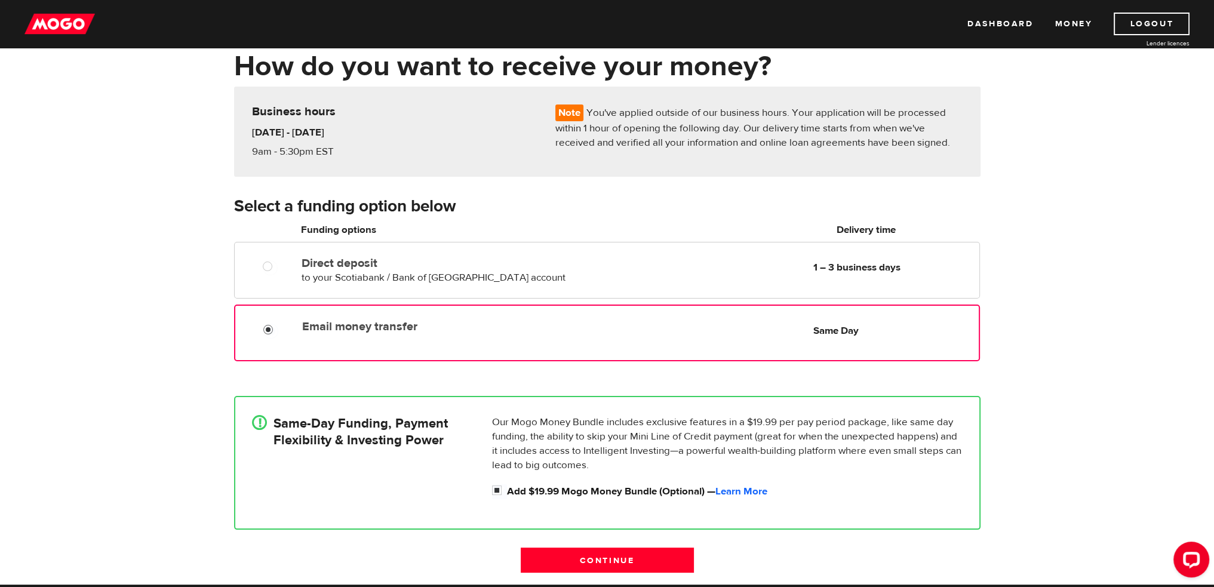
click at [268, 328] on input "Email money transfer" at bounding box center [270, 331] width 15 height 15
click at [758, 491] on link "Learn More" at bounding box center [741, 491] width 52 height 13
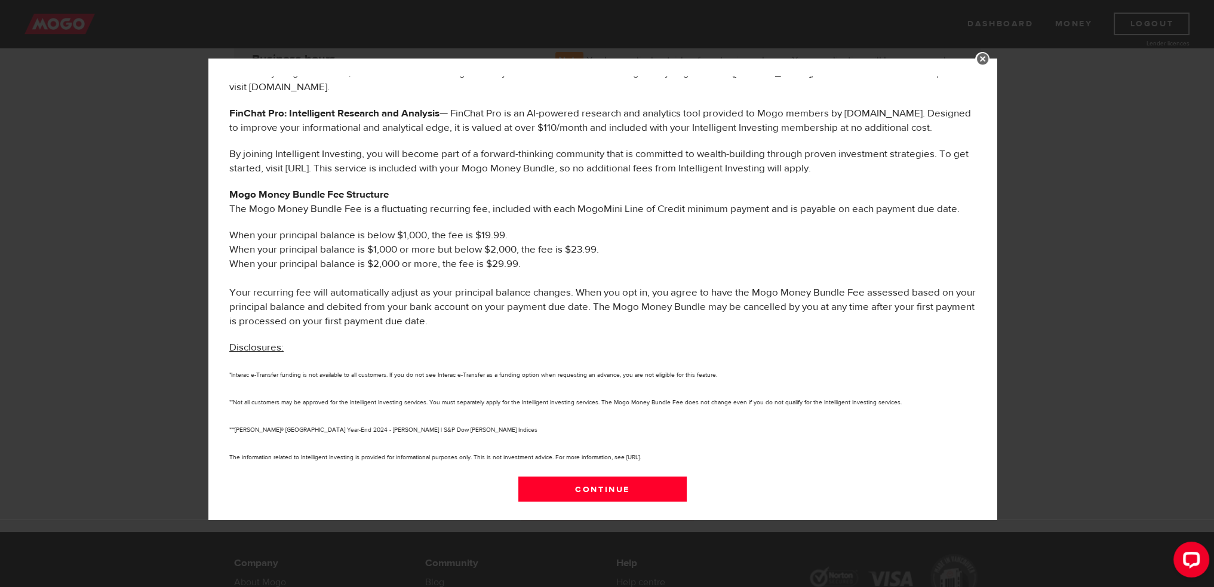
scroll to position [119, 0]
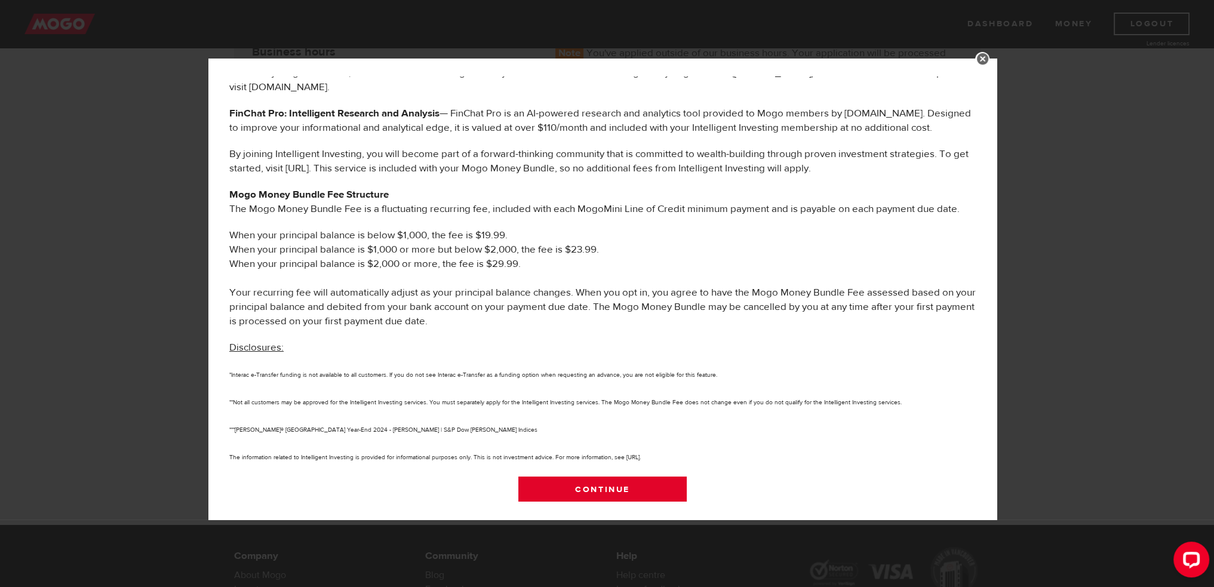
click at [607, 484] on link "Continue" at bounding box center [602, 489] width 169 height 25
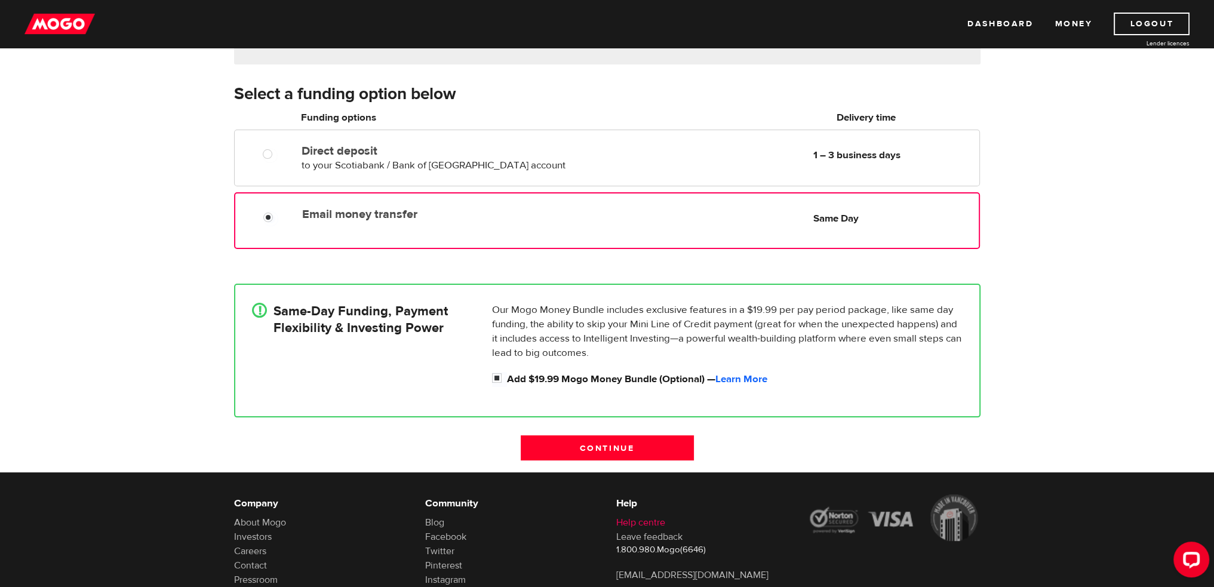
scroll to position [179, 0]
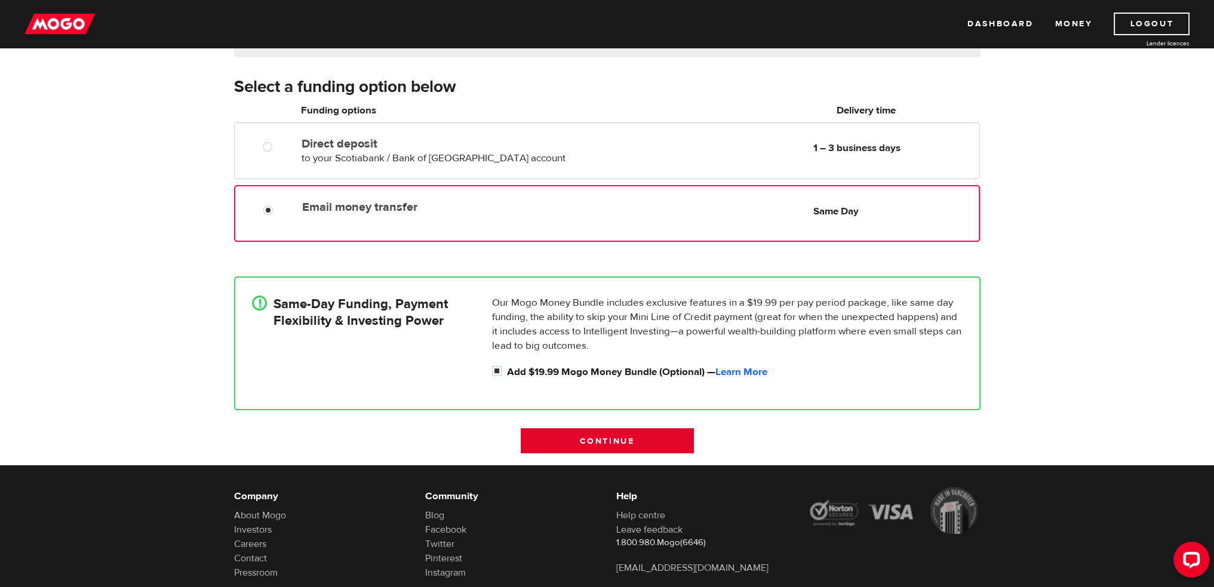
click at [635, 439] on input "Continue" at bounding box center [607, 440] width 173 height 25
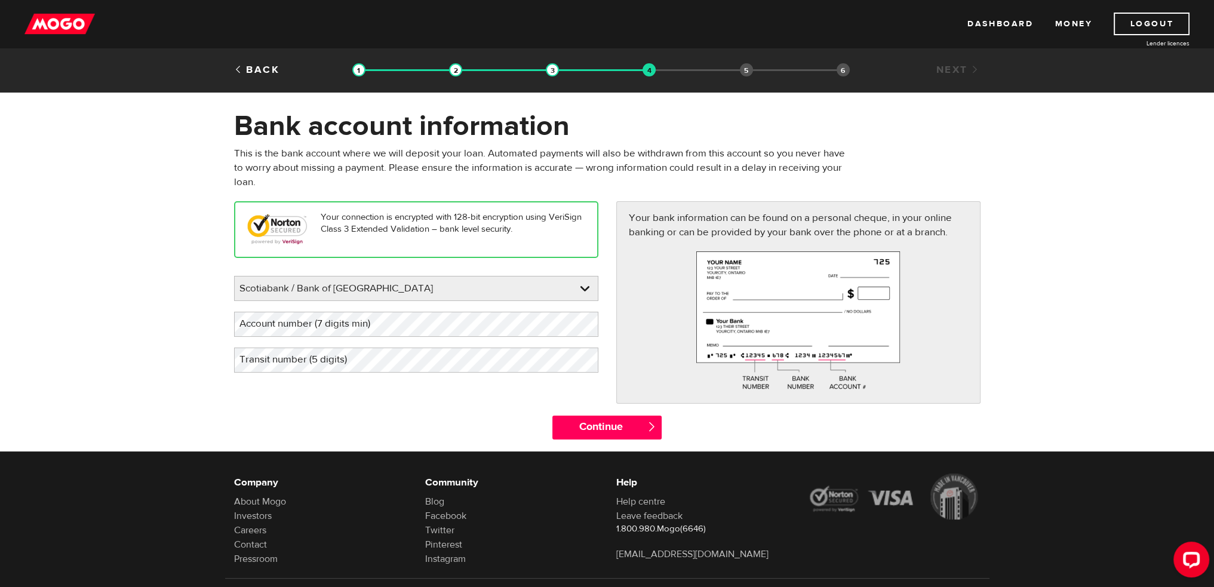
click at [391, 322] on label "Account number (7 digits min)" at bounding box center [314, 324] width 161 height 24
click at [351, 364] on label "Transit number (5 digits)" at bounding box center [302, 360] width 137 height 24
click at [612, 424] on input "Continue" at bounding box center [606, 428] width 109 height 24
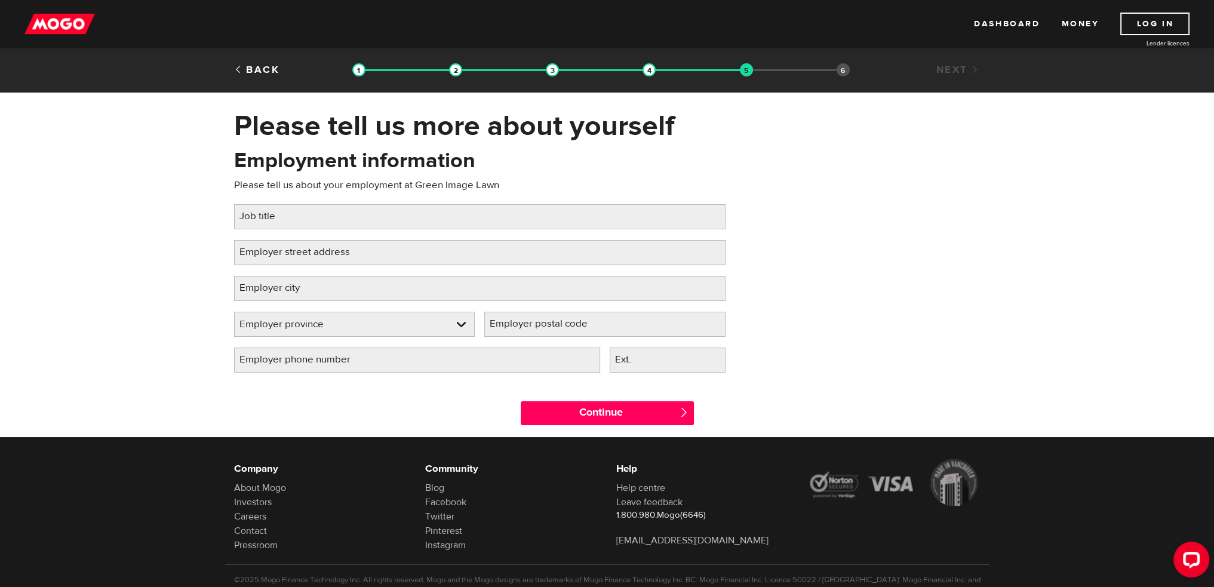
click at [296, 217] on label "Job title" at bounding box center [267, 216] width 66 height 24
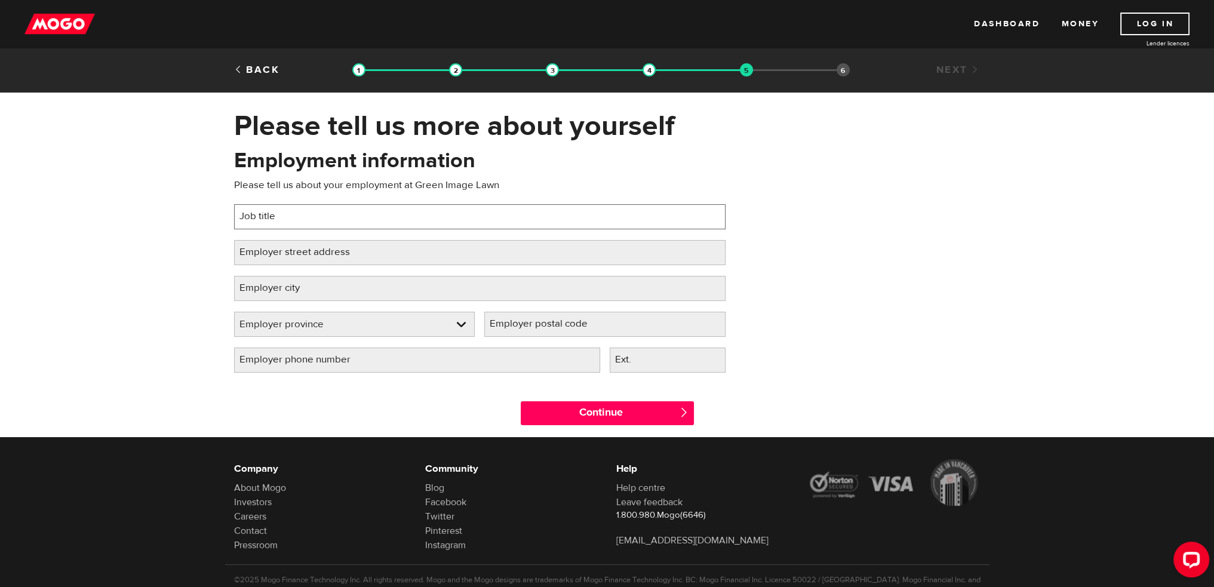
click at [296, 217] on input "Job title" at bounding box center [479, 216] width 491 height 25
type input "Landscape Technician"
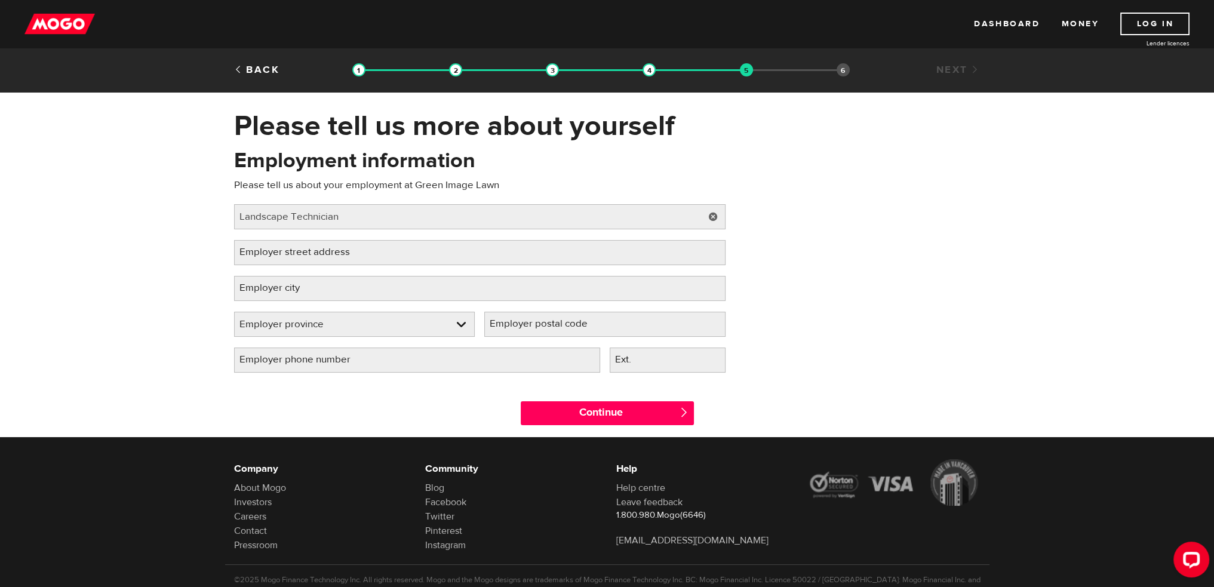
click at [351, 257] on label "Employer street address" at bounding box center [304, 252] width 140 height 24
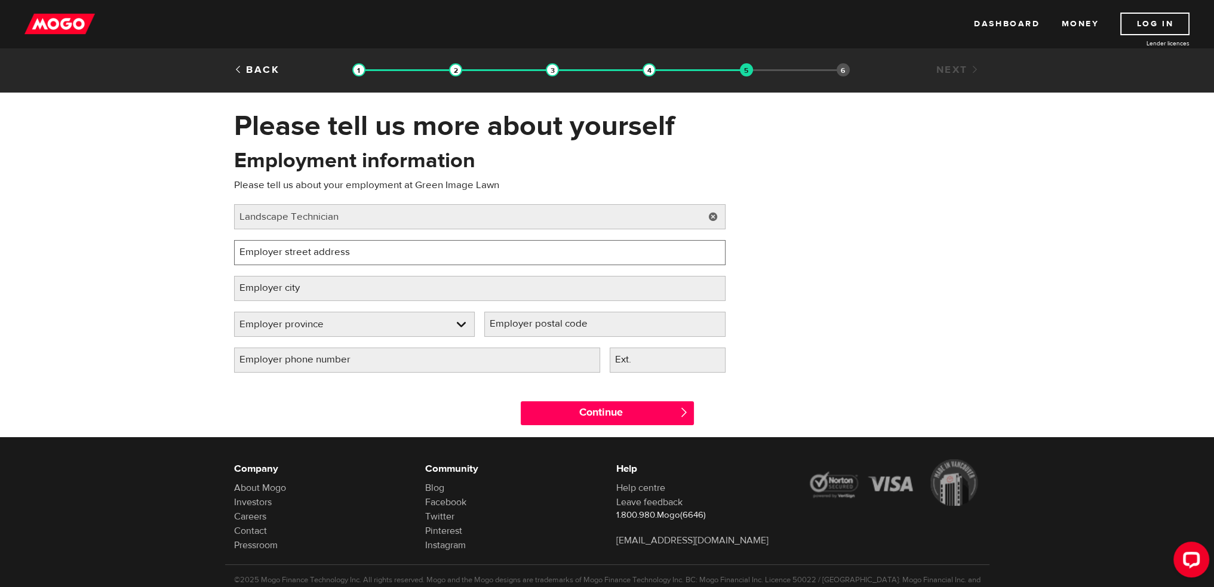
click at [351, 257] on input "Employer street address" at bounding box center [479, 252] width 491 height 25
type input "[STREET_ADDRESS]"
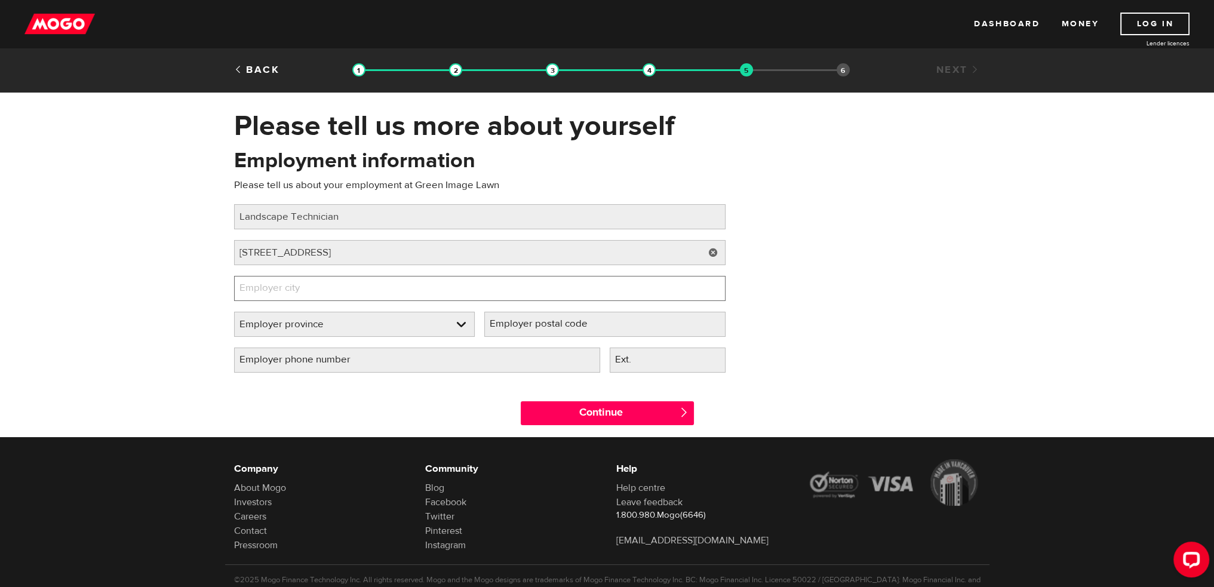
click at [352, 284] on input "Employer city" at bounding box center [479, 288] width 491 height 25
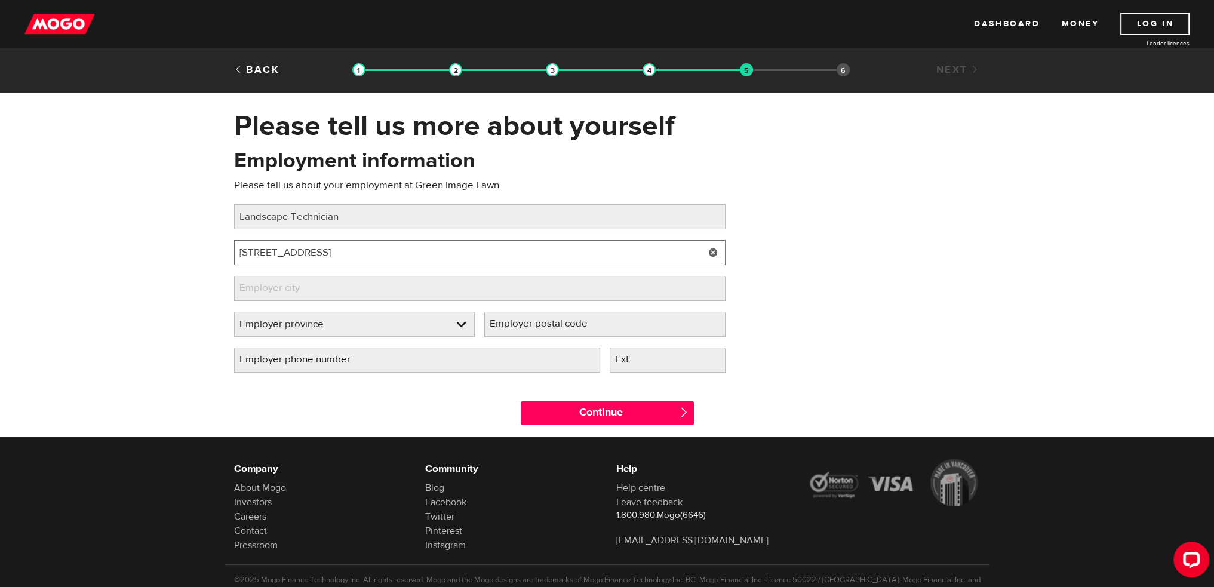
click at [355, 251] on input "5172 West Saanich Rd." at bounding box center [479, 252] width 491 height 25
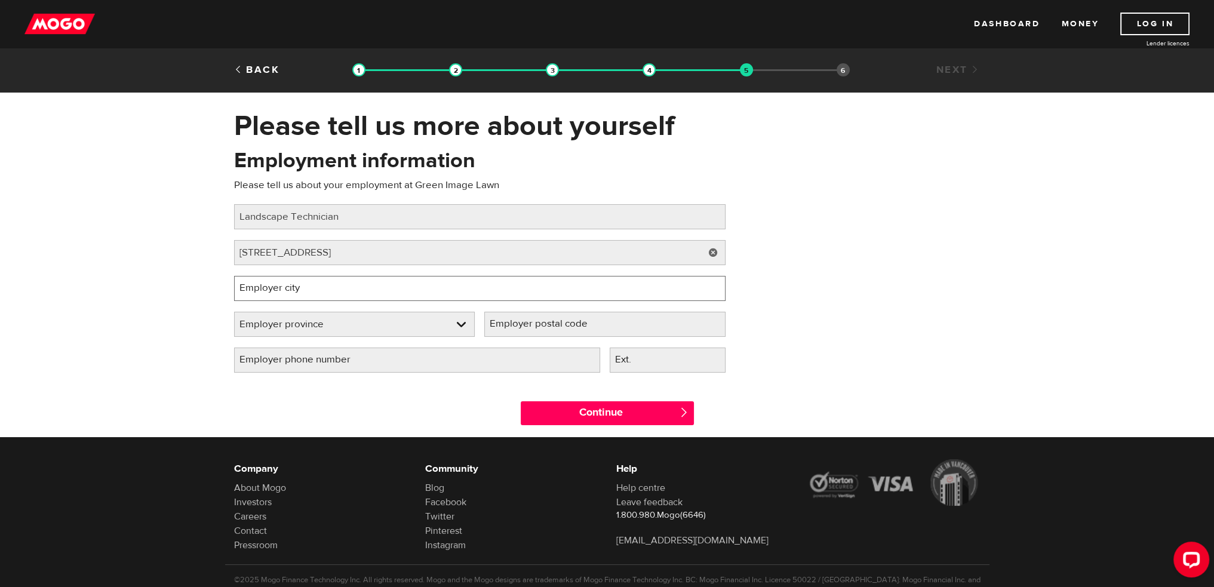
click at [337, 281] on input "Employer city" at bounding box center [479, 288] width 491 height 25
type input "Victoria"
select select "BC"
type input "V8L 2R1"
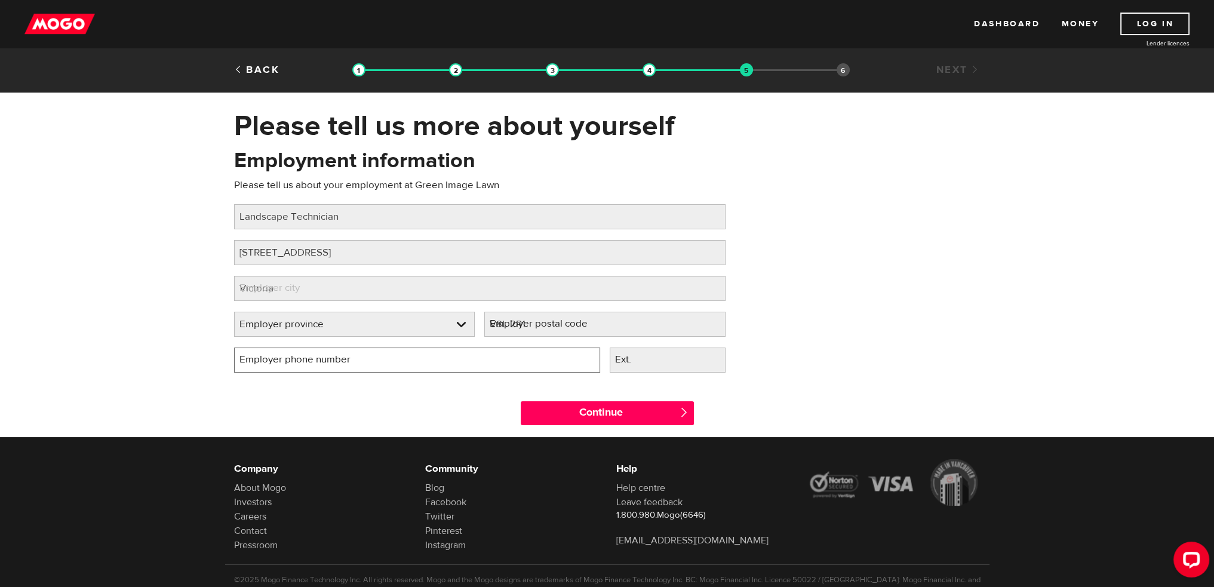
type input "(236) 969-1687"
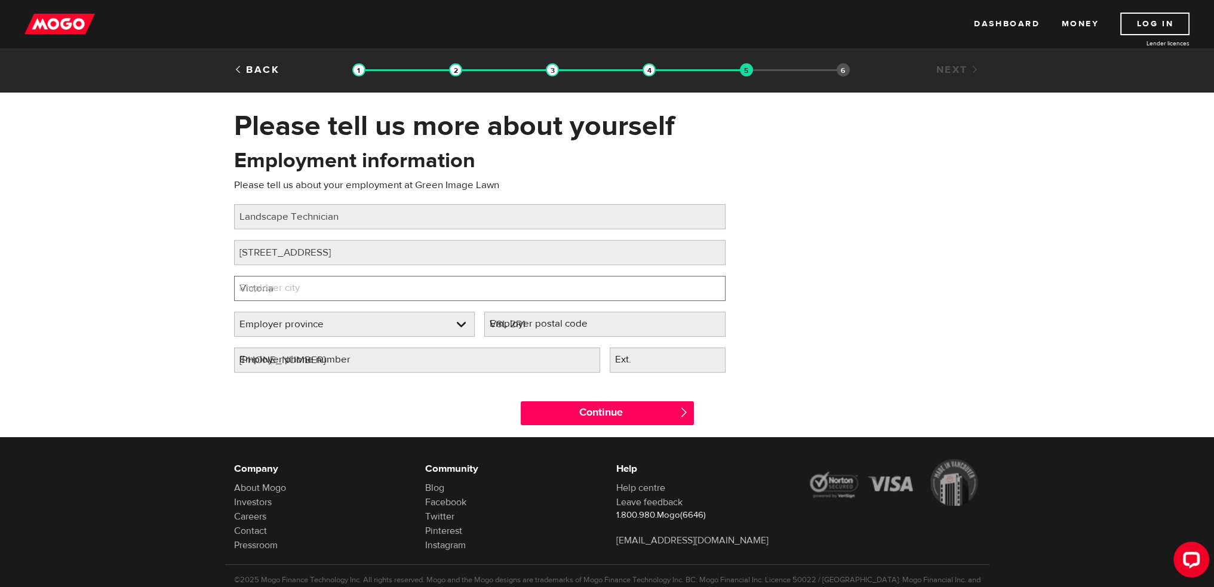
select select "BC"
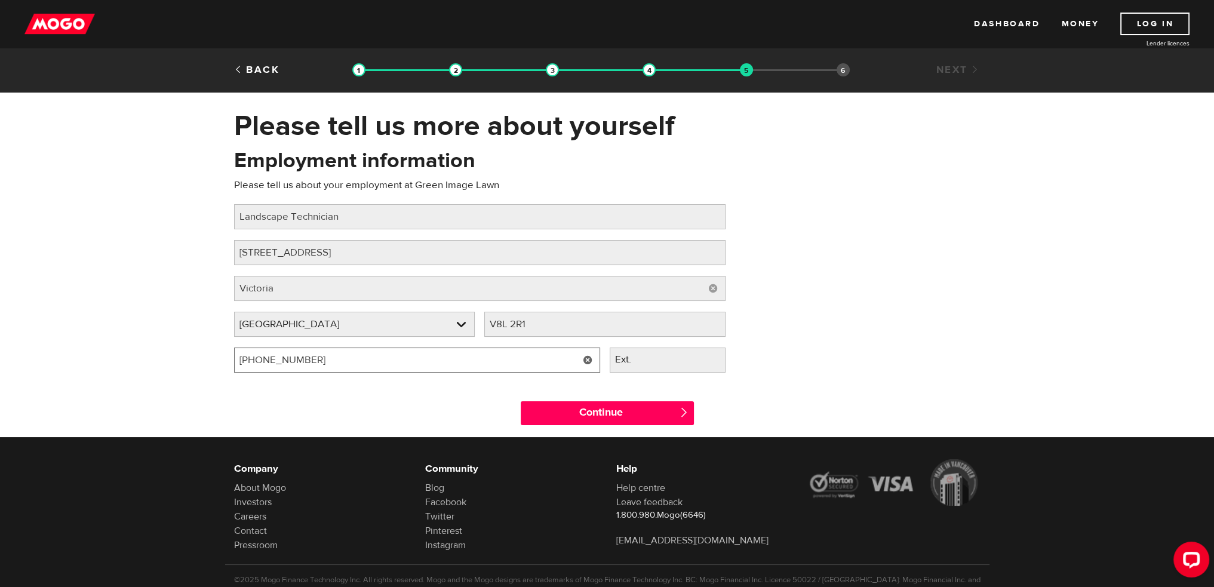
click at [529, 366] on input "(236) 969-1687" at bounding box center [417, 360] width 366 height 25
drag, startPoint x: 542, startPoint y: 325, endPoint x: 494, endPoint y: 328, distance: 48.5
click at [496, 328] on input "V8L 2R1" at bounding box center [604, 324] width 241 height 25
type input "V9E"
click at [418, 367] on input "(236) 969-1687" at bounding box center [417, 360] width 366 height 25
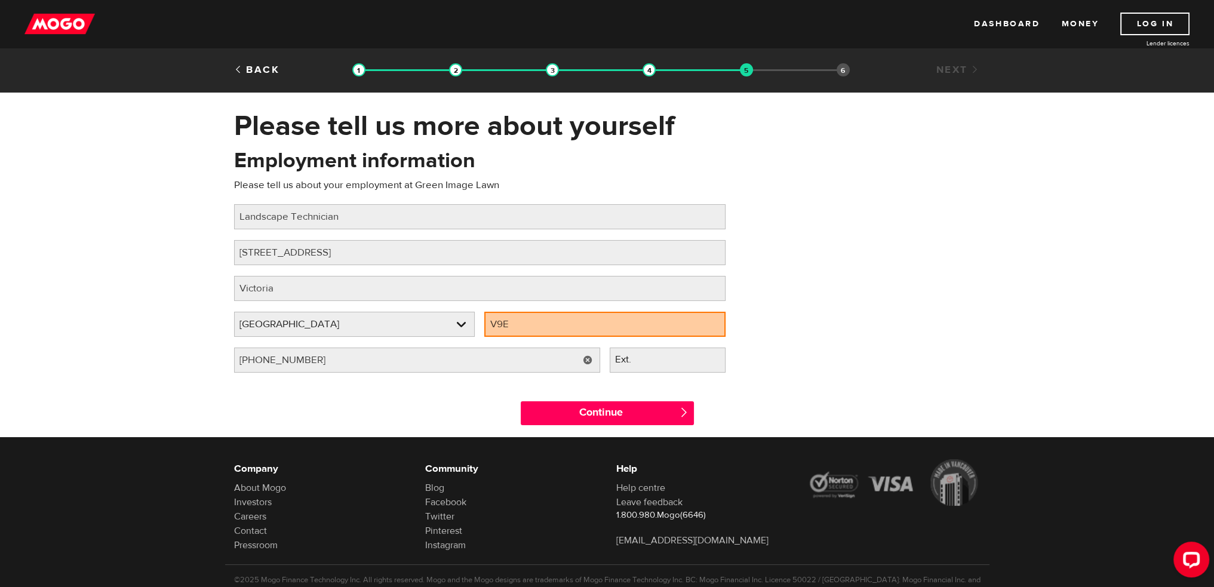
click at [589, 358] on link at bounding box center [588, 360] width 24 height 25
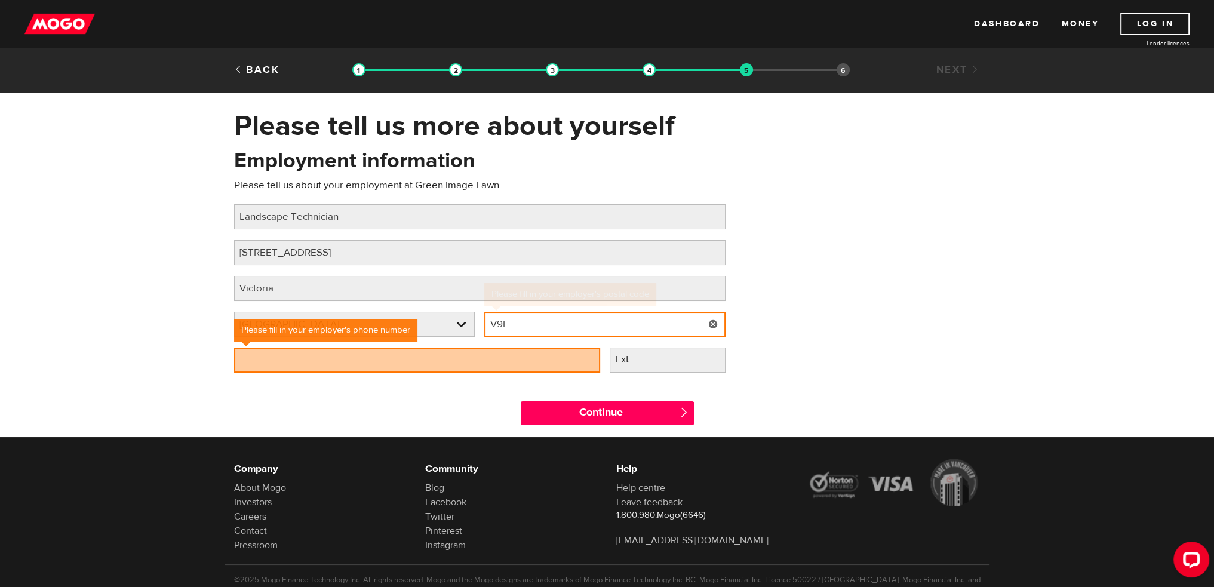
click at [525, 317] on input "V9E" at bounding box center [604, 324] width 241 height 25
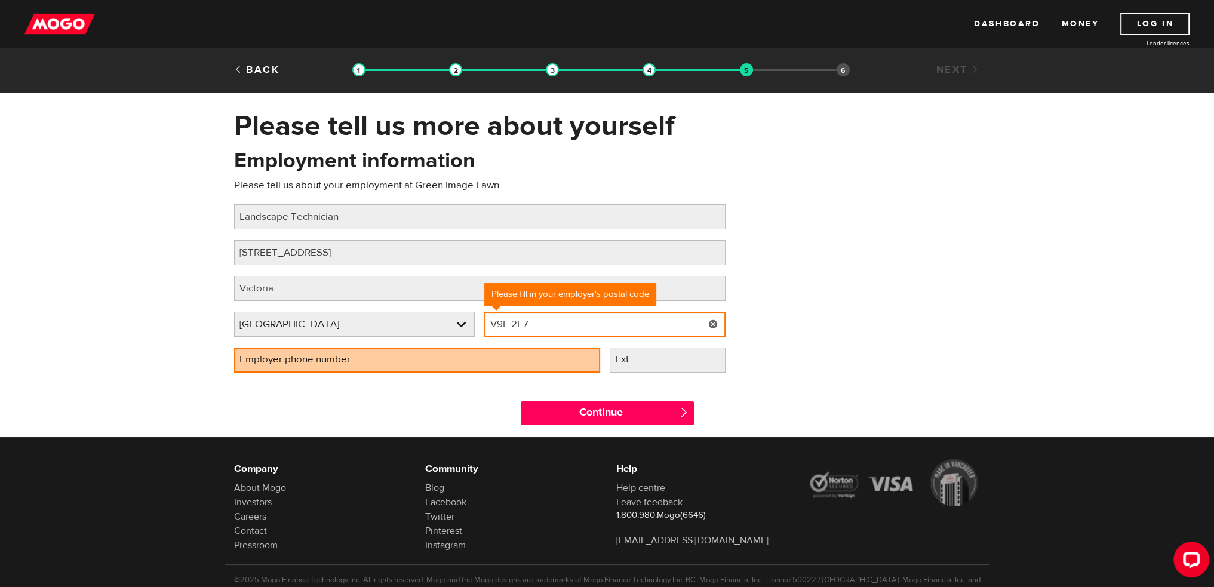
type input "V9E 2E7"
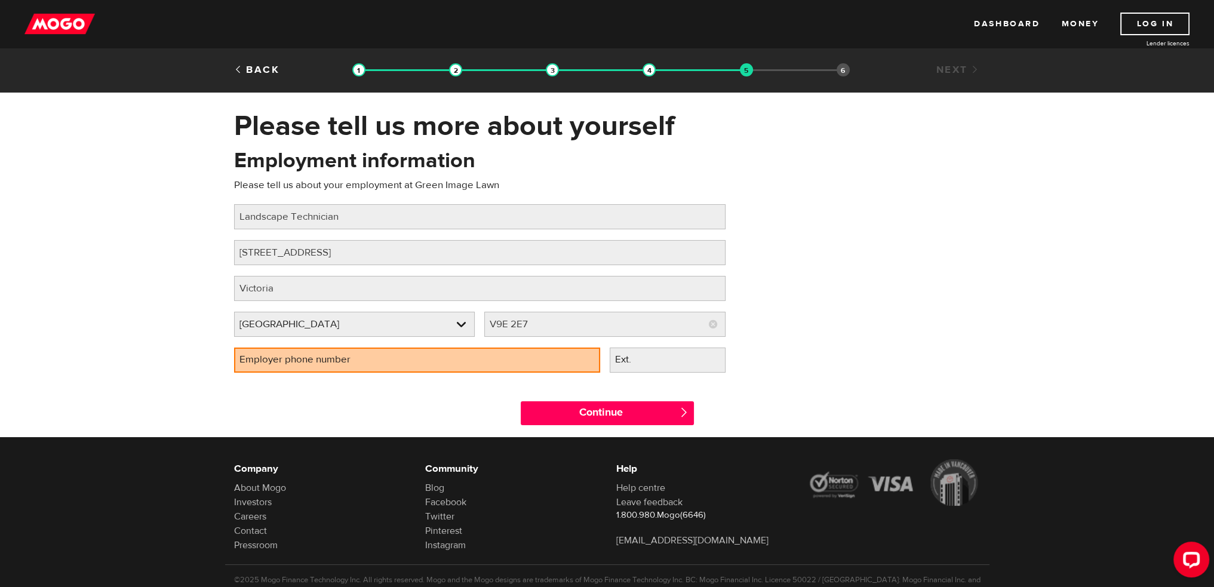
click at [356, 357] on label "Employer phone number" at bounding box center [304, 360] width 141 height 24
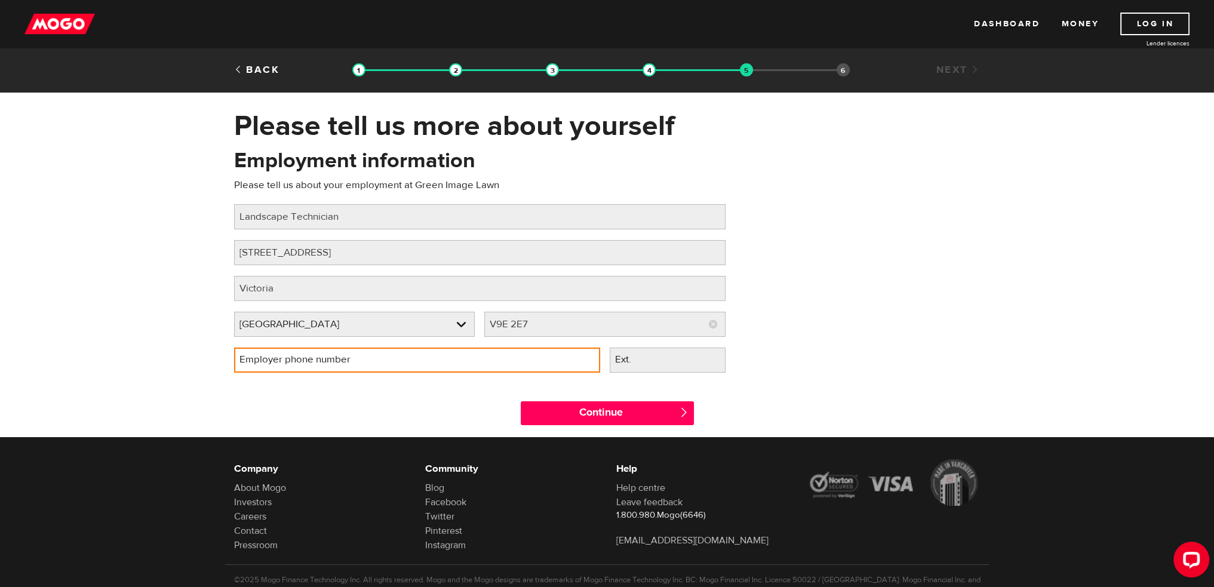
click at [356, 357] on input "Employer phone number" at bounding box center [417, 360] width 366 height 25
type input "[PHONE_NUMBER]"
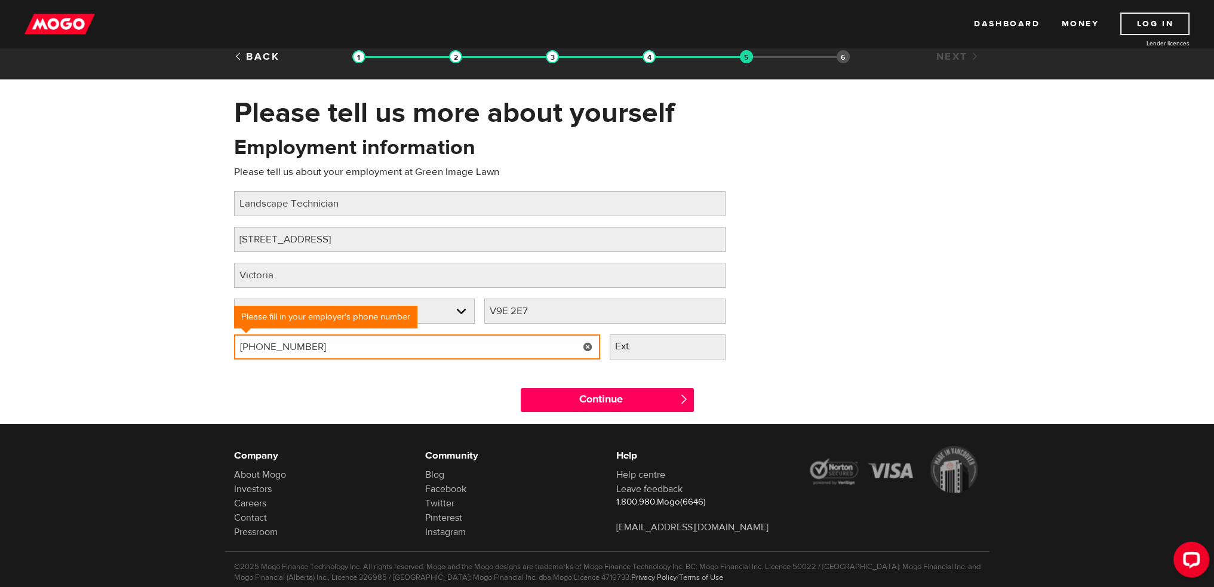
scroll to position [42, 0]
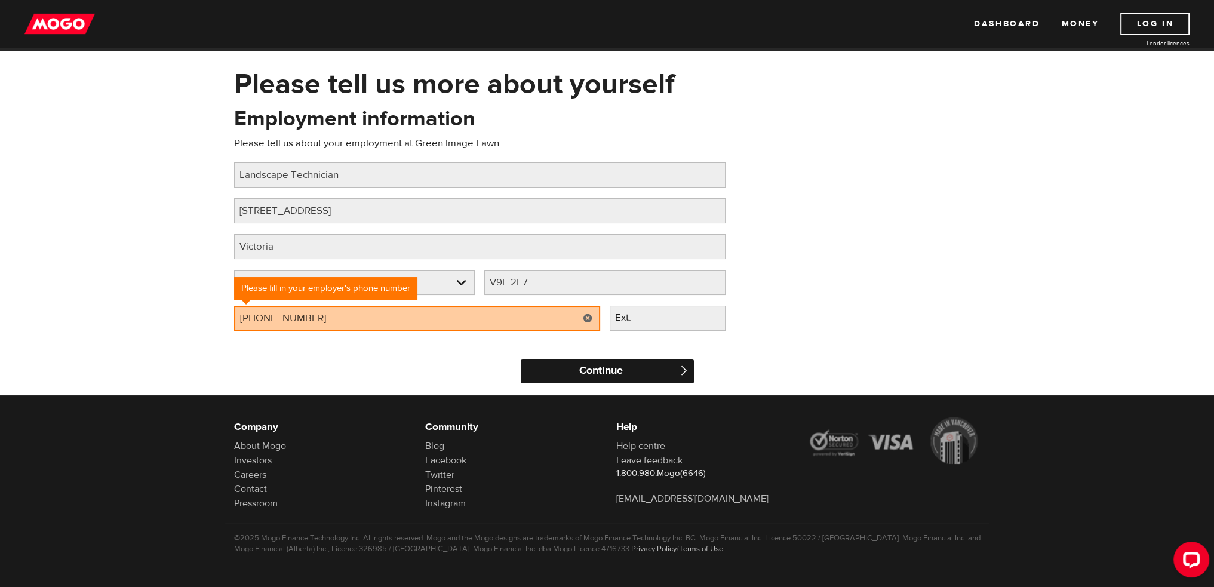
click at [609, 364] on input "Continue" at bounding box center [607, 371] width 173 height 24
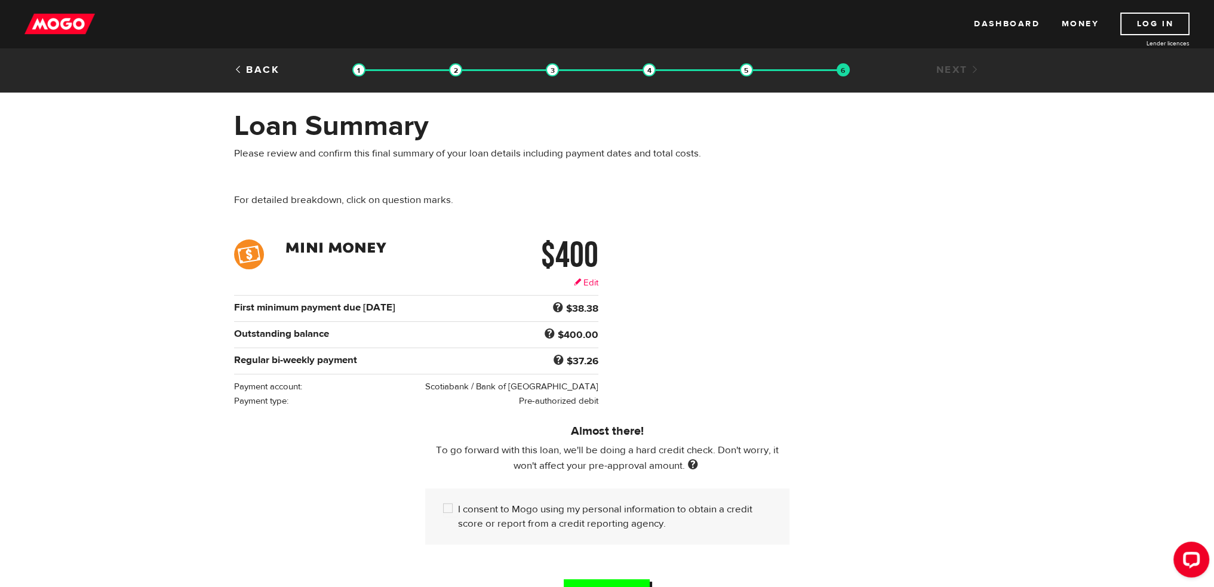
click at [585, 284] on link "Edit" at bounding box center [586, 282] width 24 height 13
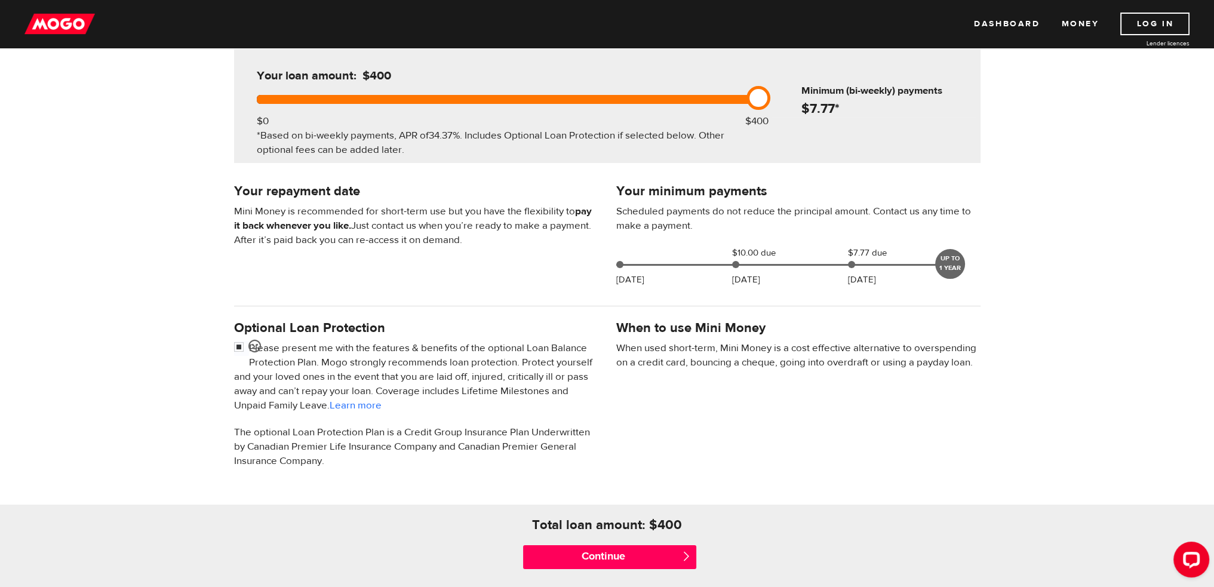
scroll to position [179, 0]
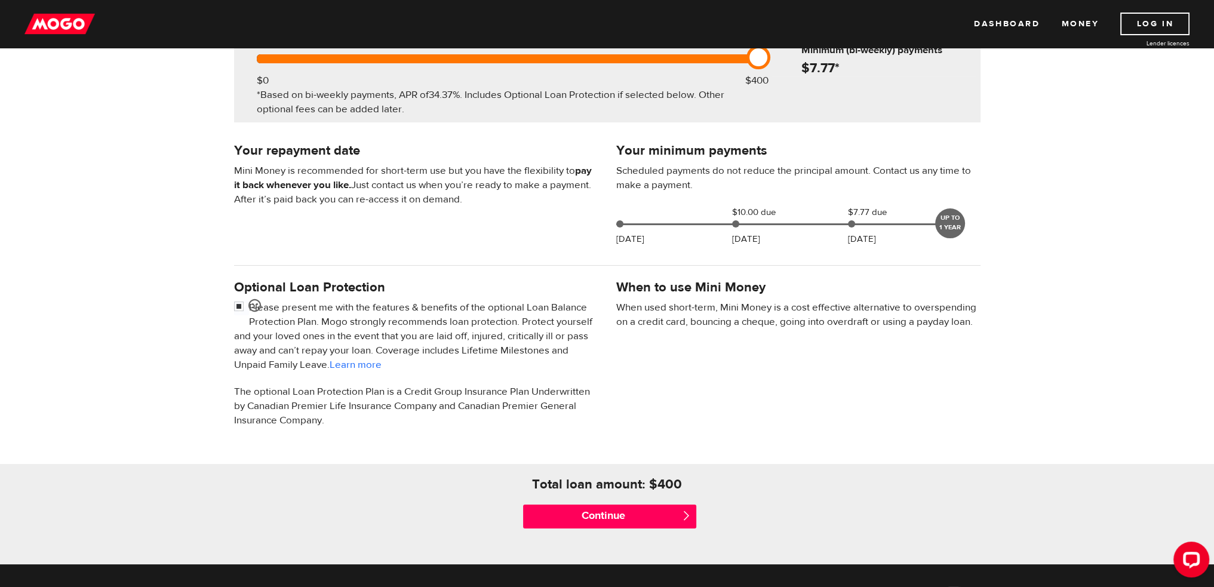
click at [954, 219] on div "UP TO 1 YEAR" at bounding box center [950, 223] width 30 height 30
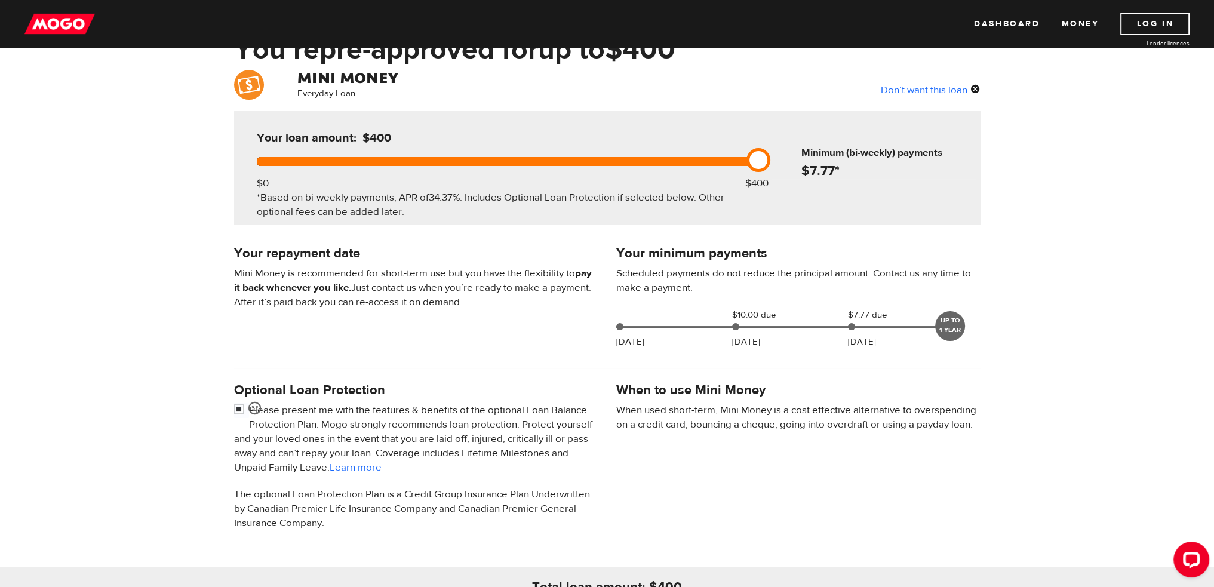
scroll to position [0, 0]
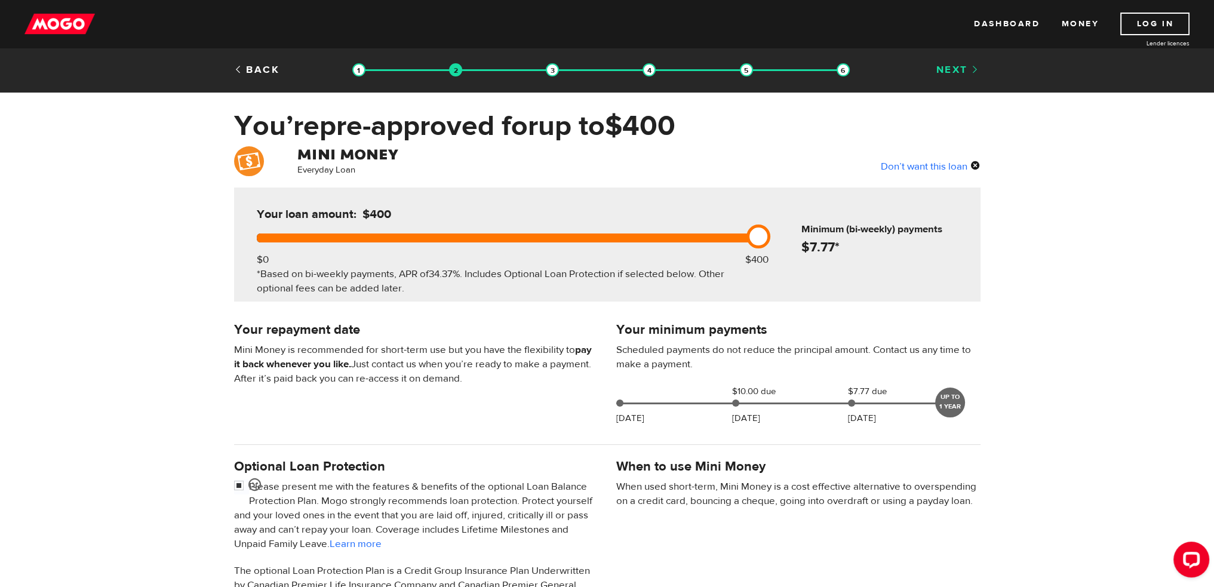
click at [944, 69] on link "Next" at bounding box center [958, 69] width 44 height 13
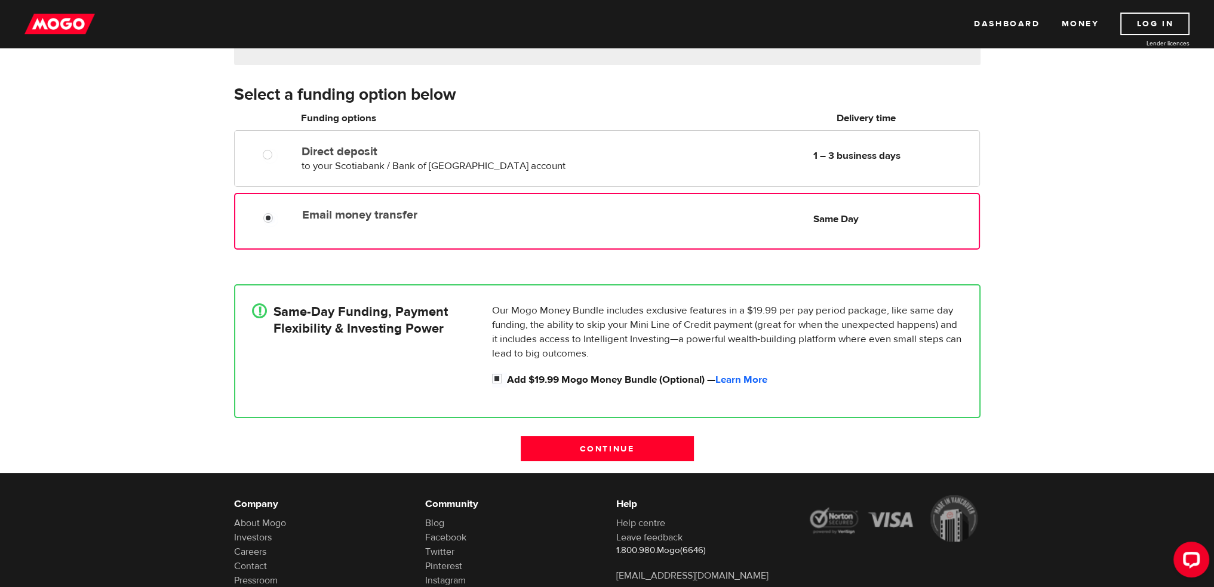
scroll to position [179, 0]
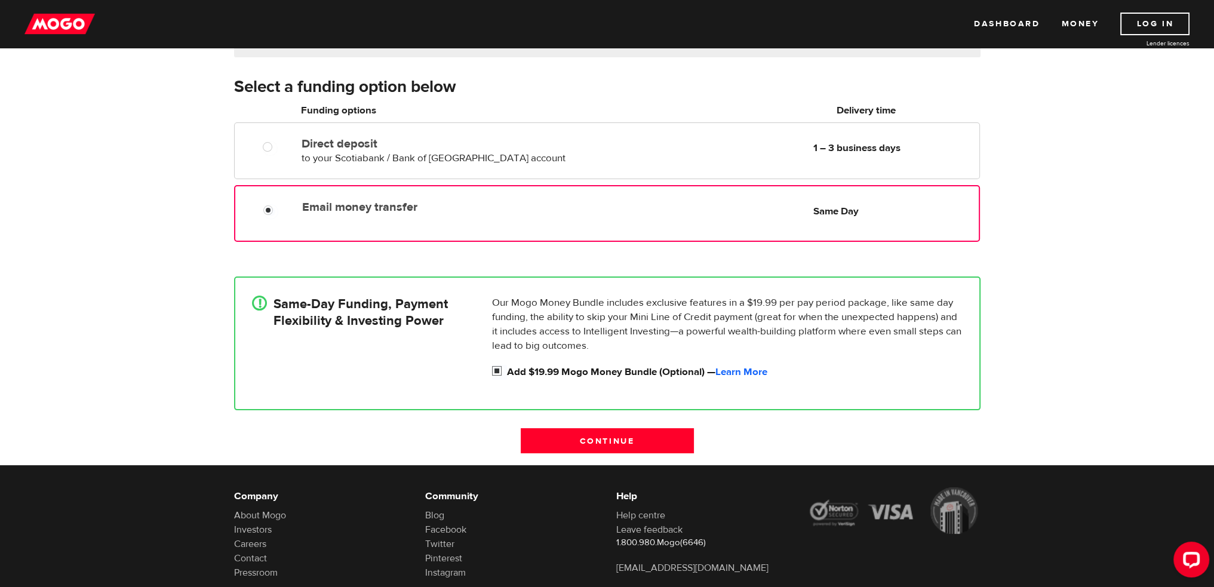
click at [494, 367] on input "Add $19.99 Mogo Money Bundle (Optional) — Learn More" at bounding box center [499, 372] width 15 height 15
checkbox input "false"
radio input "false"
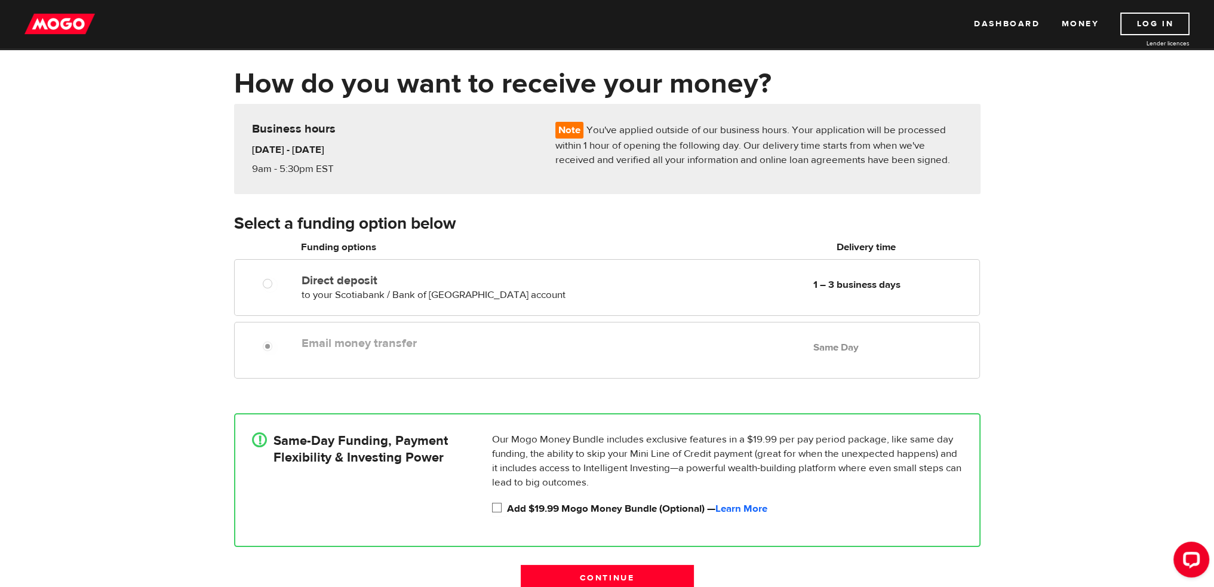
scroll to position [248, 0]
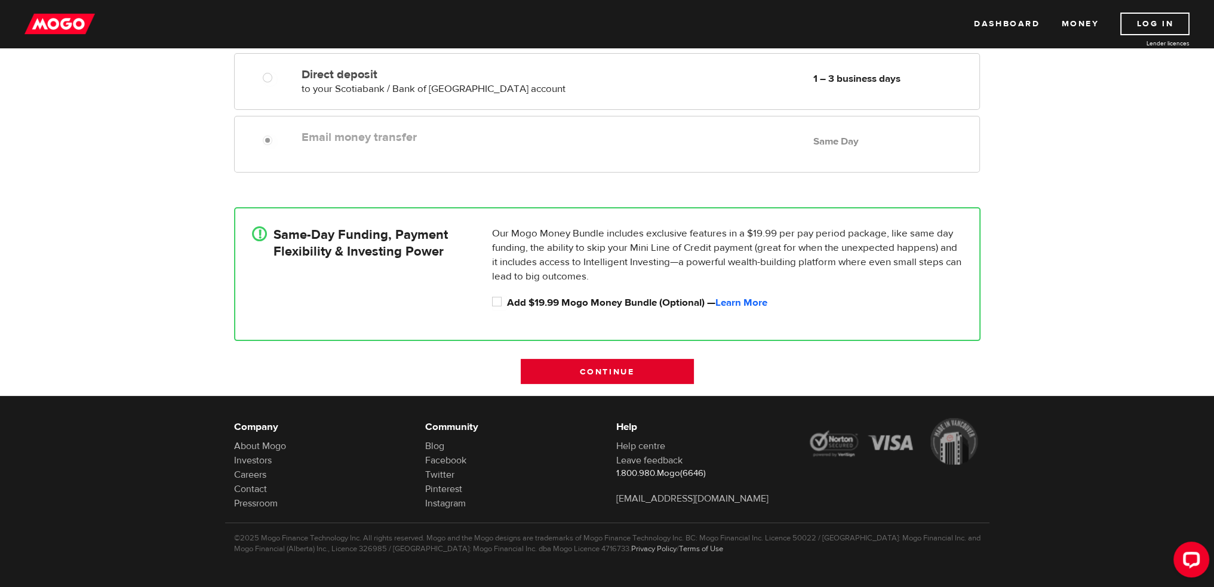
click at [650, 372] on input "Continue" at bounding box center [607, 371] width 173 height 25
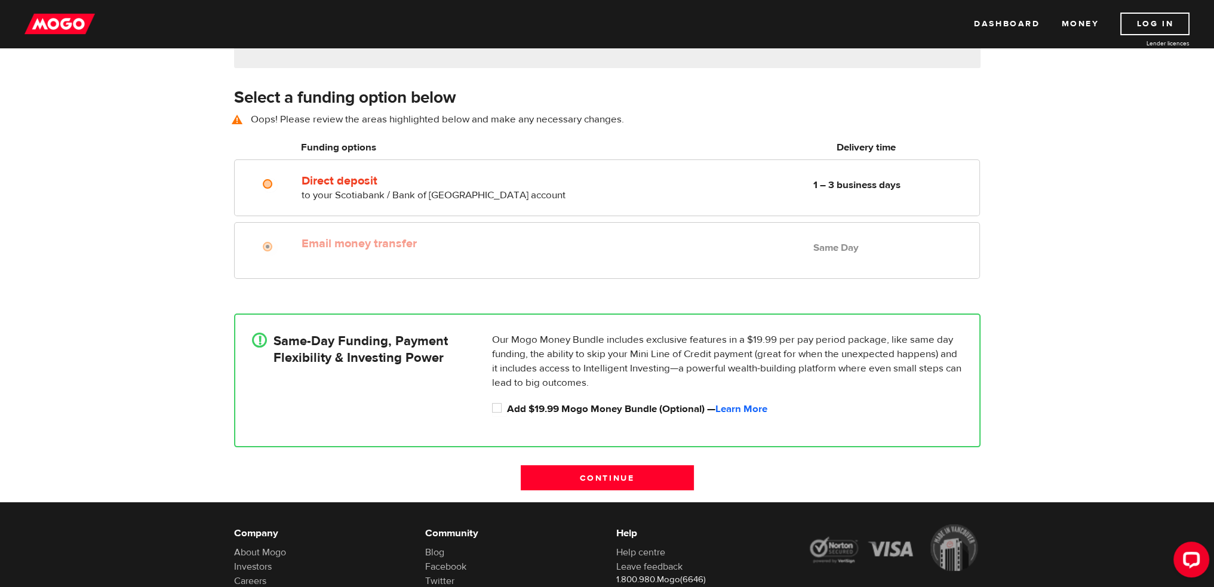
scroll to position [166, 0]
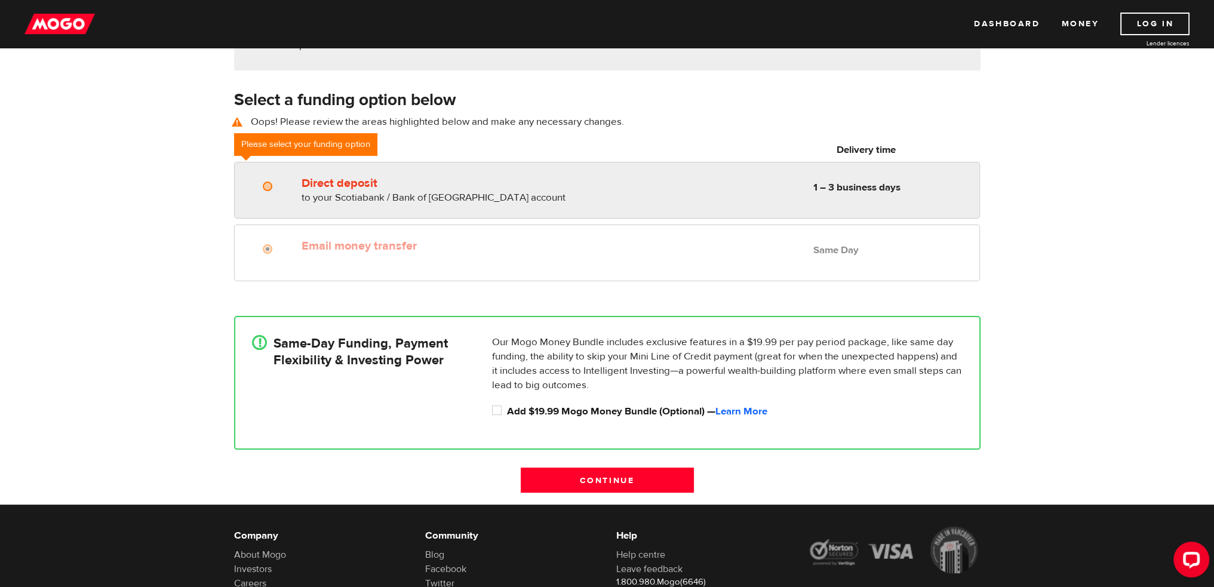
radio input "true"
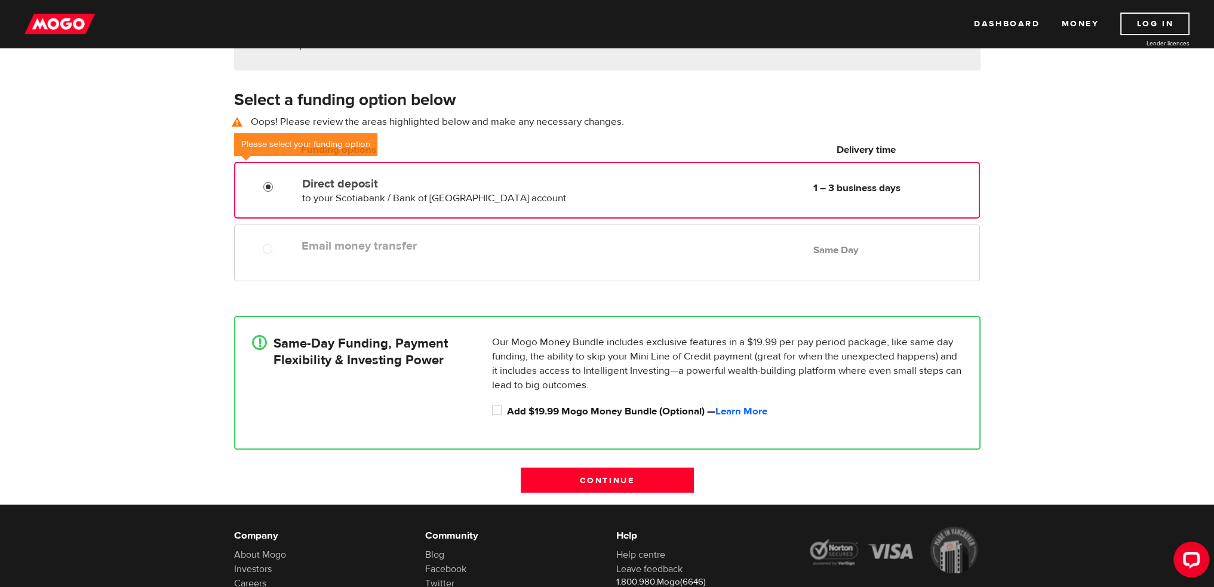
click at [273, 189] on input "Direct deposit" at bounding box center [270, 188] width 15 height 15
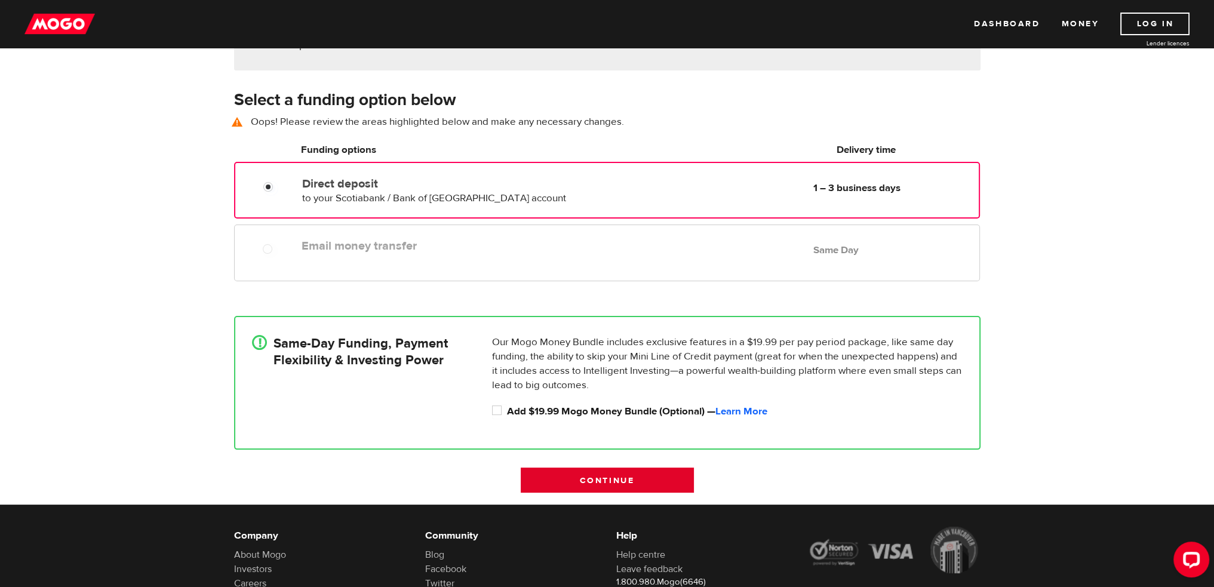
click at [644, 476] on input "Continue" at bounding box center [607, 480] width 173 height 25
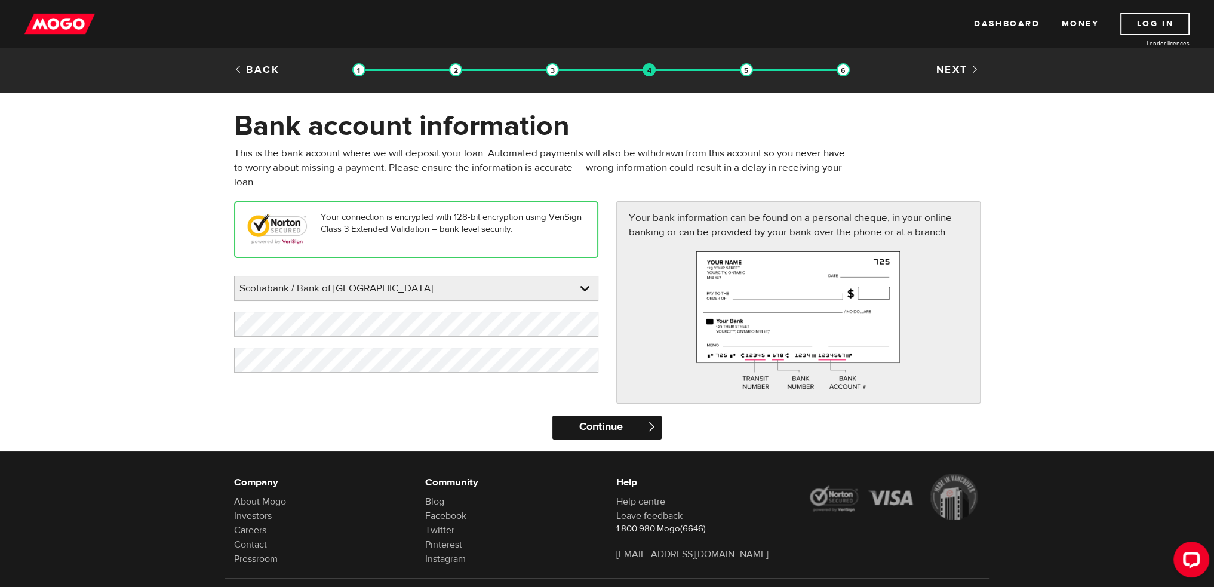
click at [634, 425] on input "Continue" at bounding box center [606, 428] width 109 height 24
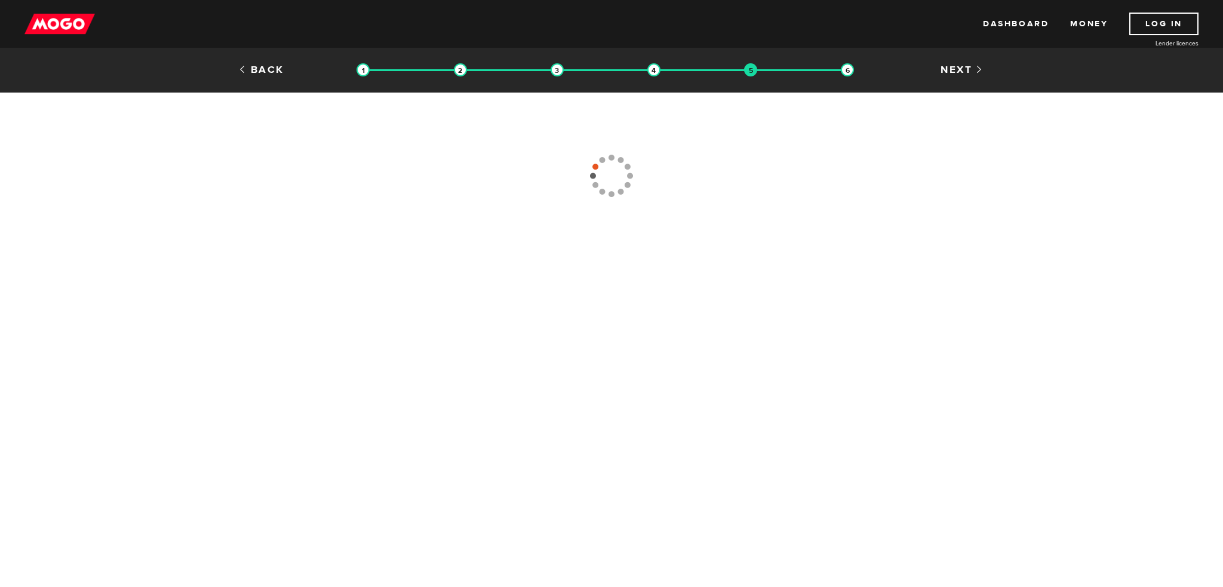
type input "(250) 580-4983"
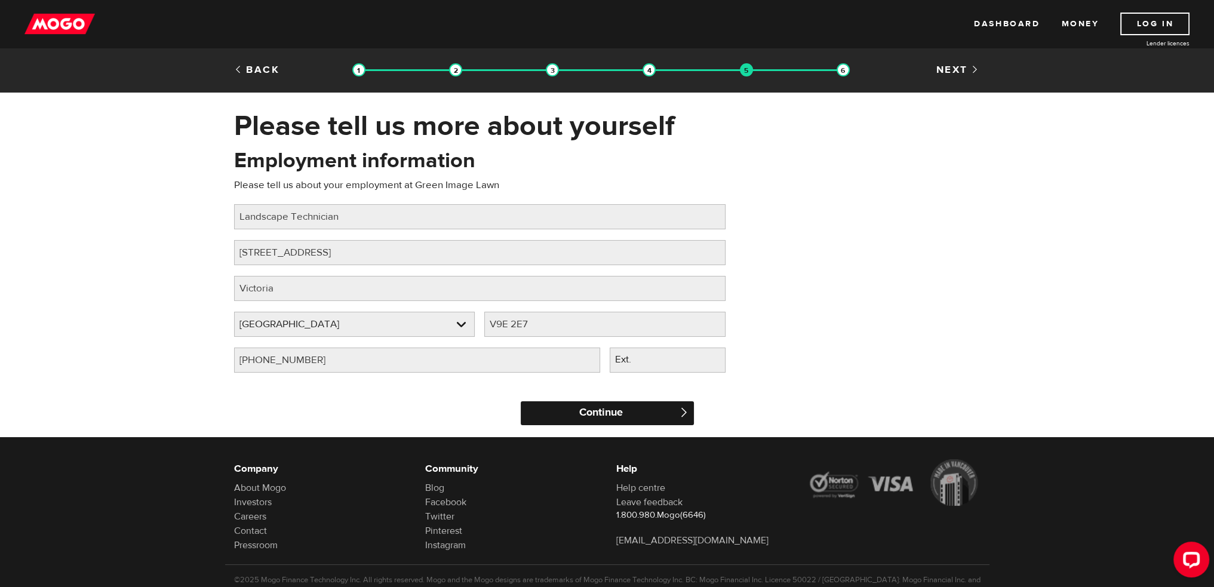
click at [609, 408] on input "Continue" at bounding box center [607, 413] width 173 height 24
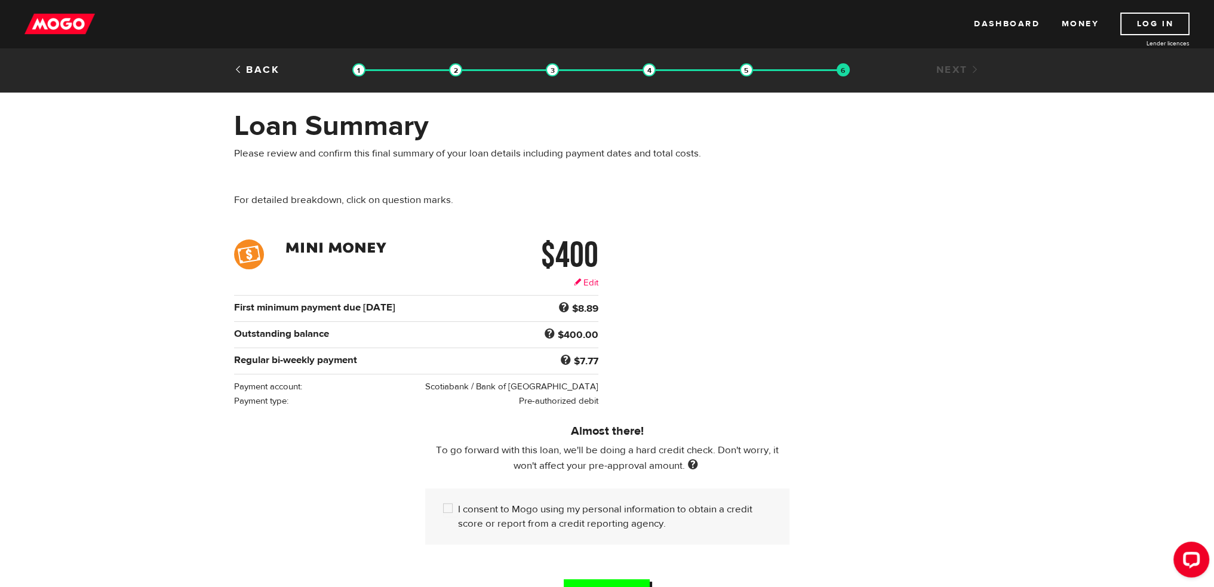
click at [583, 277] on link "Edit" at bounding box center [586, 282] width 24 height 13
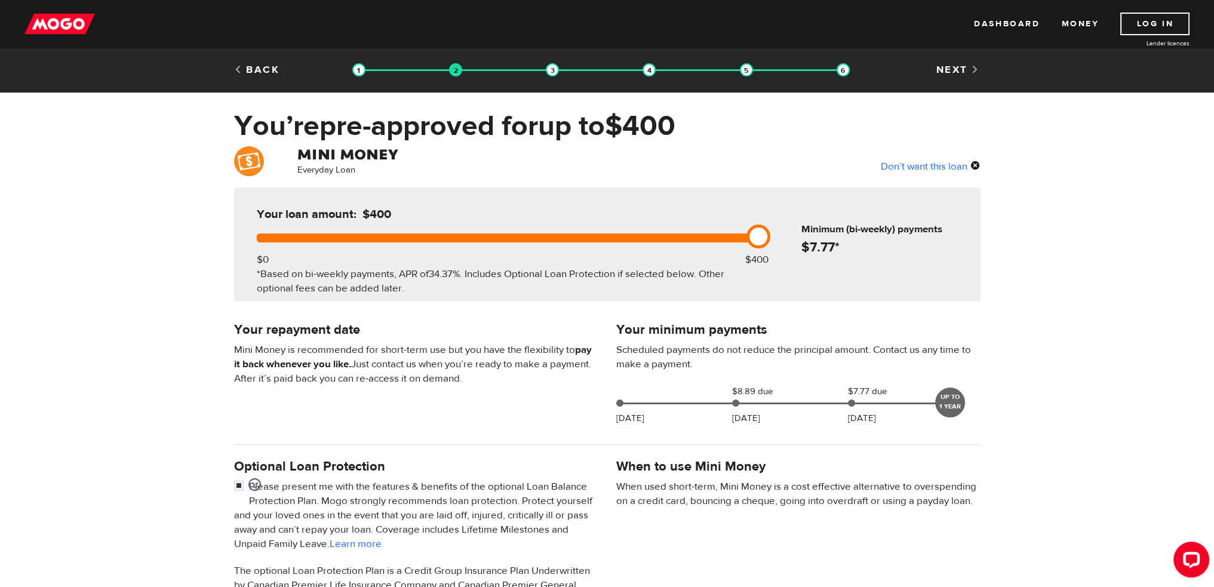
click at [972, 166] on div "Don’t want this loan" at bounding box center [931, 166] width 100 height 16
drag, startPoint x: 740, startPoint y: 238, endPoint x: 763, endPoint y: 233, distance: 23.2
click at [754, 233] on div at bounding box center [505, 237] width 497 height 9
drag, startPoint x: 763, startPoint y: 236, endPoint x: 637, endPoint y: 248, distance: 127.1
click at [637, 248] on div "Your loan amount: $400 $0 $400 *Based on bi-weekly payments, APR of 34.37% . In…" at bounding box center [505, 245] width 533 height 114
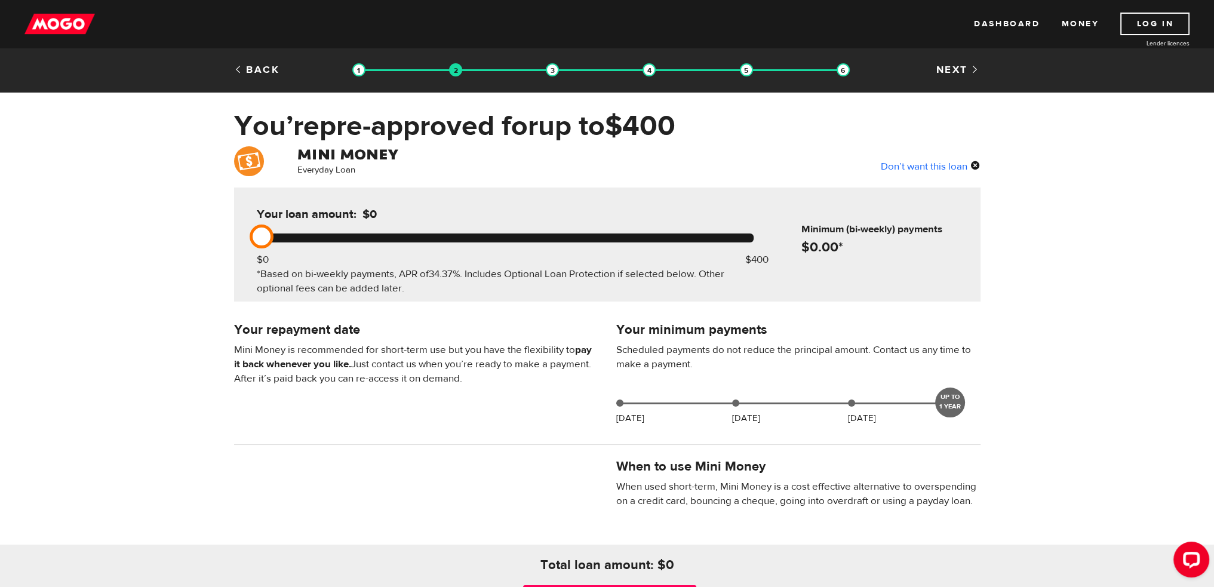
drag, startPoint x: 512, startPoint y: 236, endPoint x: 210, endPoint y: 243, distance: 302.8
click at [210, 243] on div "Everyday Loan Don’t want this loan Your loan amount: $0 $0 $400 *Based on bi-we…" at bounding box center [607, 395] width 1214 height 499
click at [975, 166] on div "Don’t want this loan" at bounding box center [931, 166] width 100 height 16
click at [246, 67] on link "Back" at bounding box center [257, 69] width 46 height 13
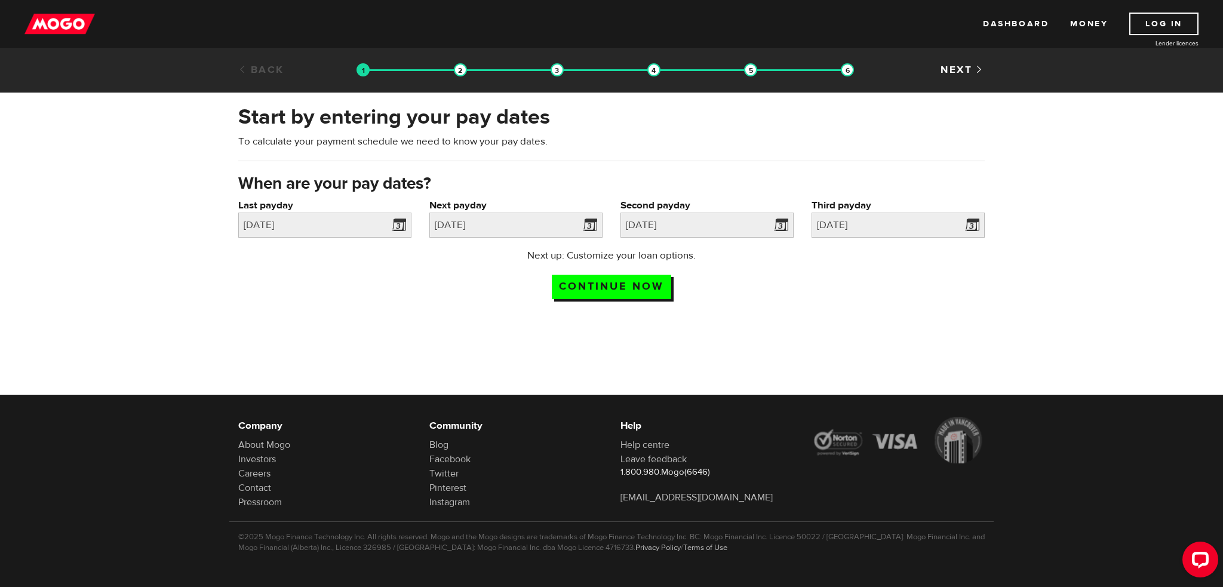
click at [253, 66] on link "Back" at bounding box center [261, 69] width 46 height 13
click at [1026, 22] on link "Dashboard" at bounding box center [1016, 24] width 66 height 23
